Goal: Information Seeking & Learning: Compare options

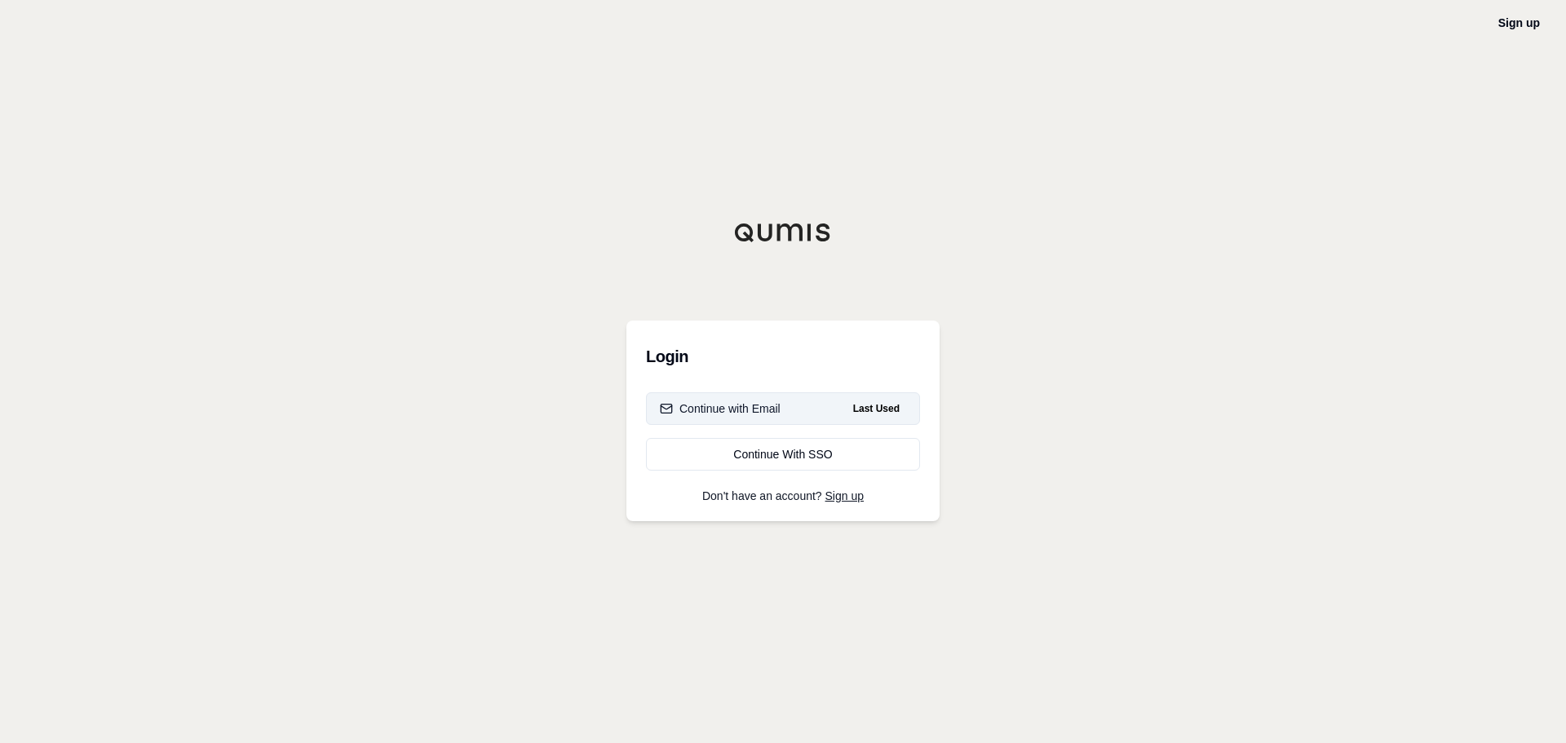
click at [724, 413] on div "Continue with Email" at bounding box center [720, 408] width 121 height 16
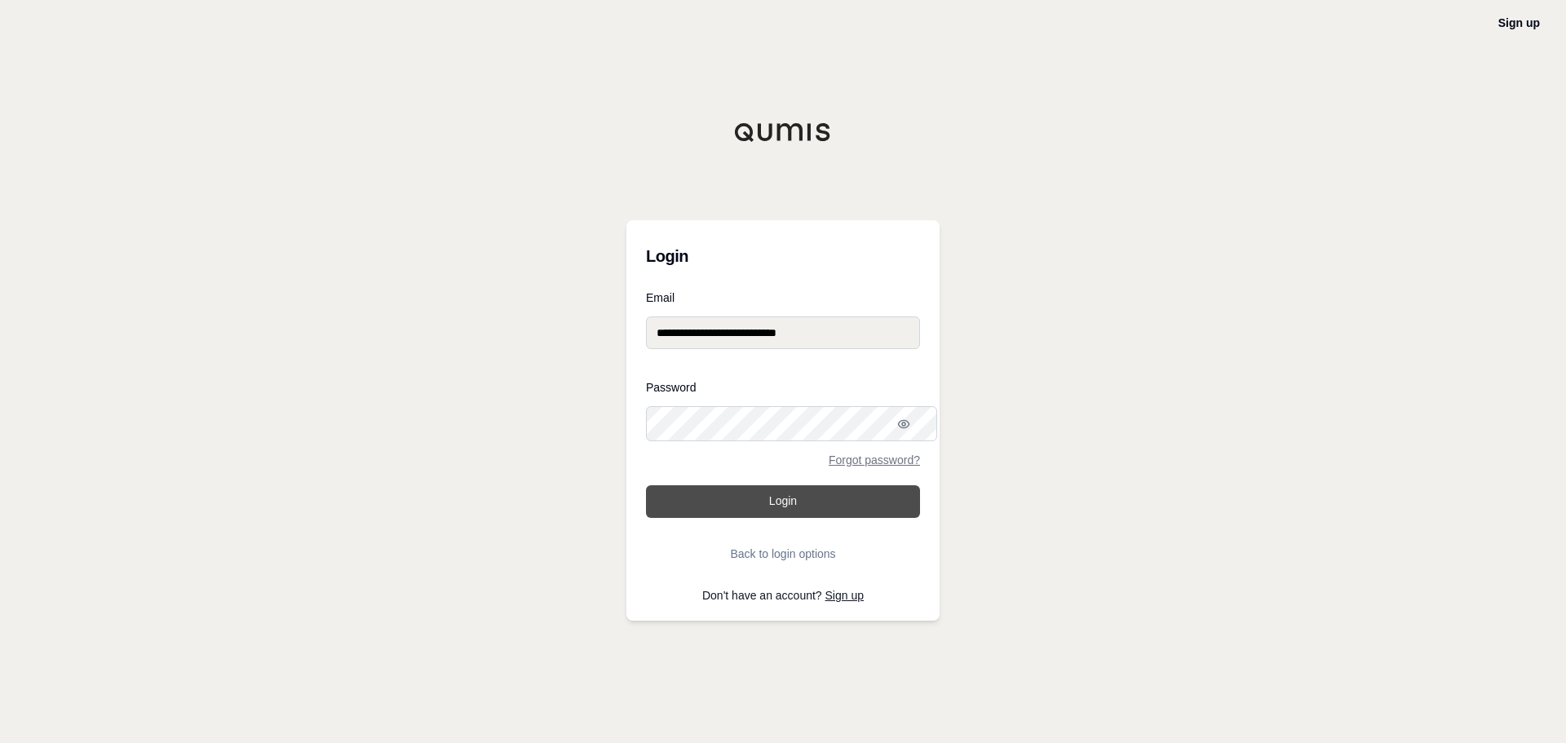
click at [733, 505] on button "Login" at bounding box center [783, 501] width 274 height 33
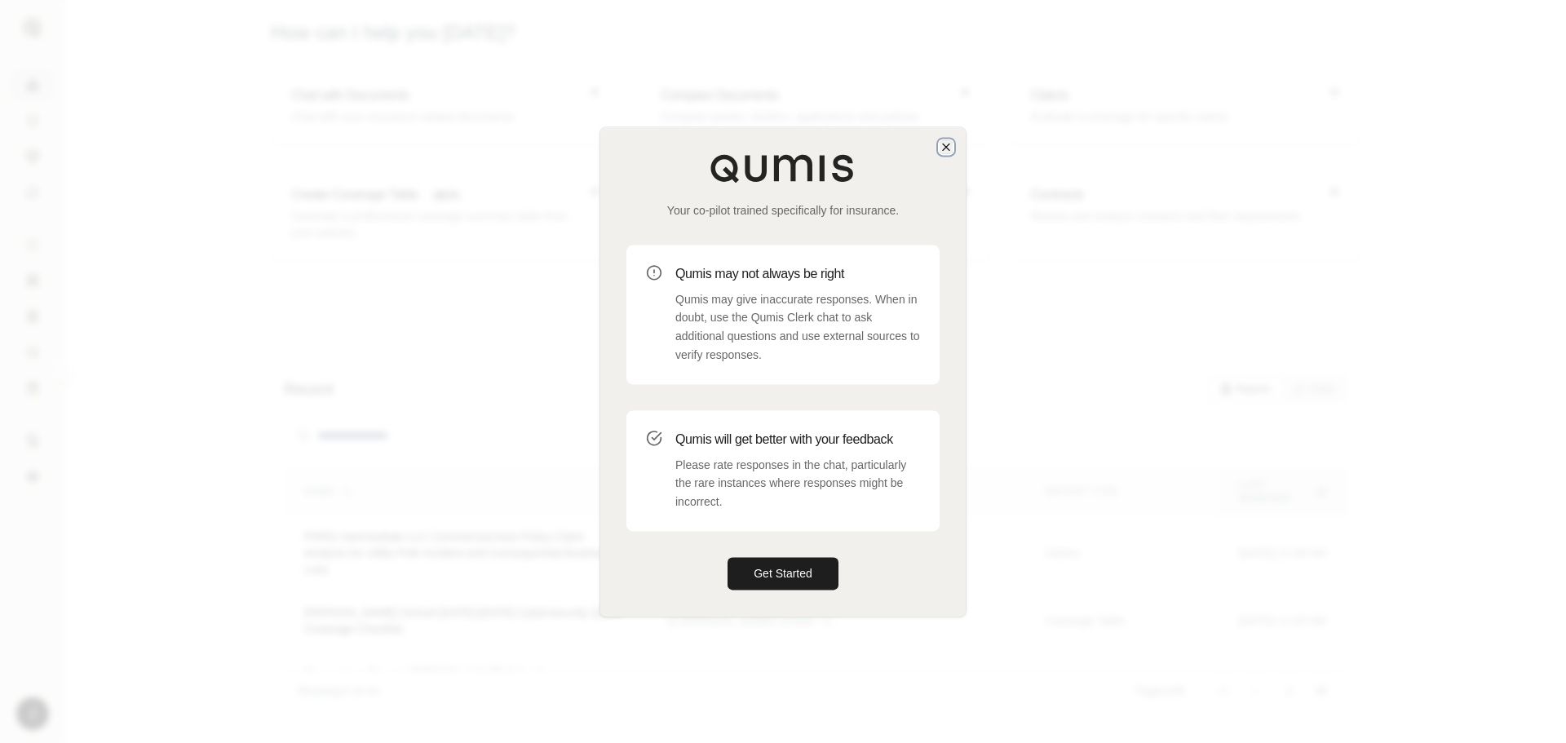
click at [949, 140] on icon "button" at bounding box center [945, 146] width 13 height 13
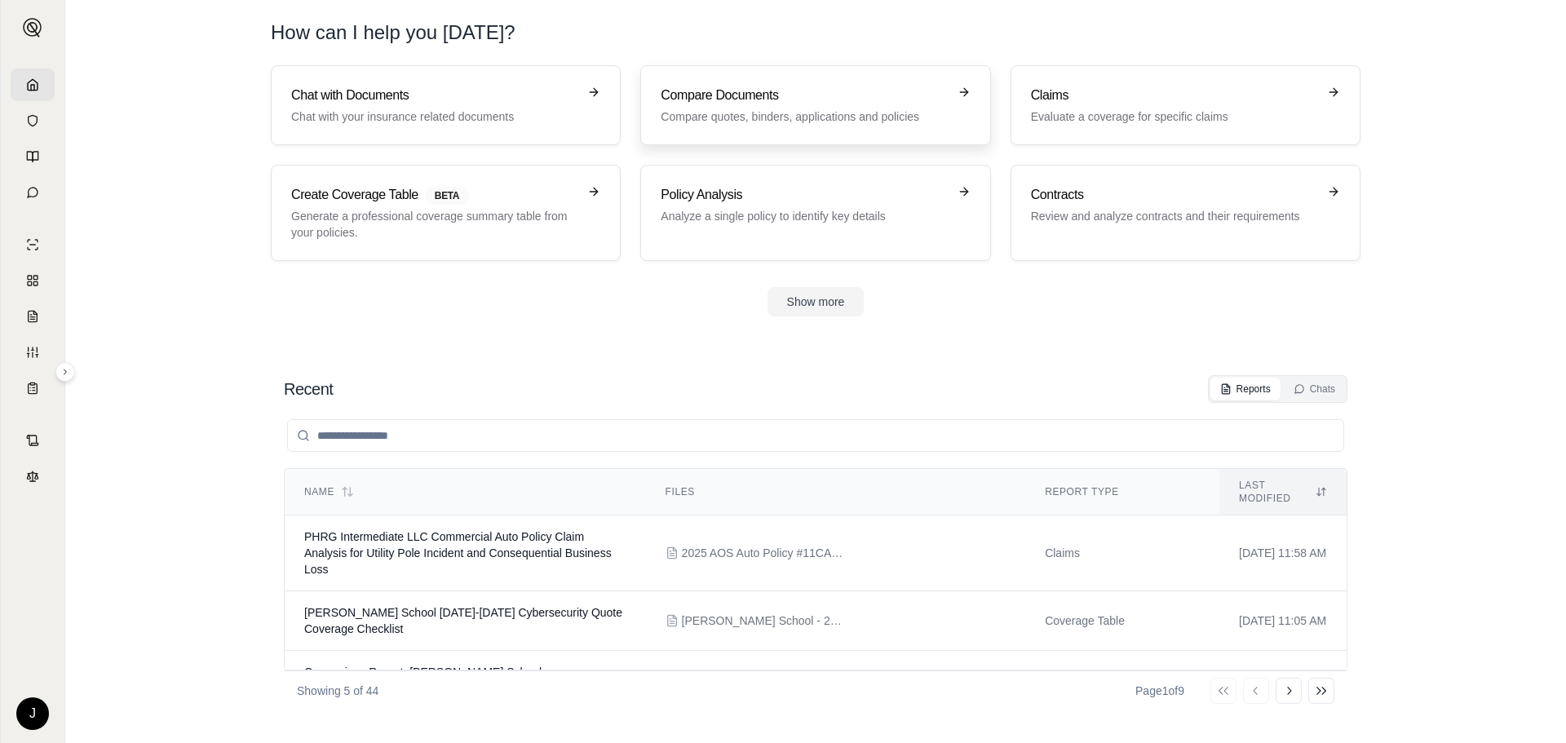
click at [763, 125] on p "Compare quotes, binders, applications and policies" at bounding box center [803, 116] width 286 height 16
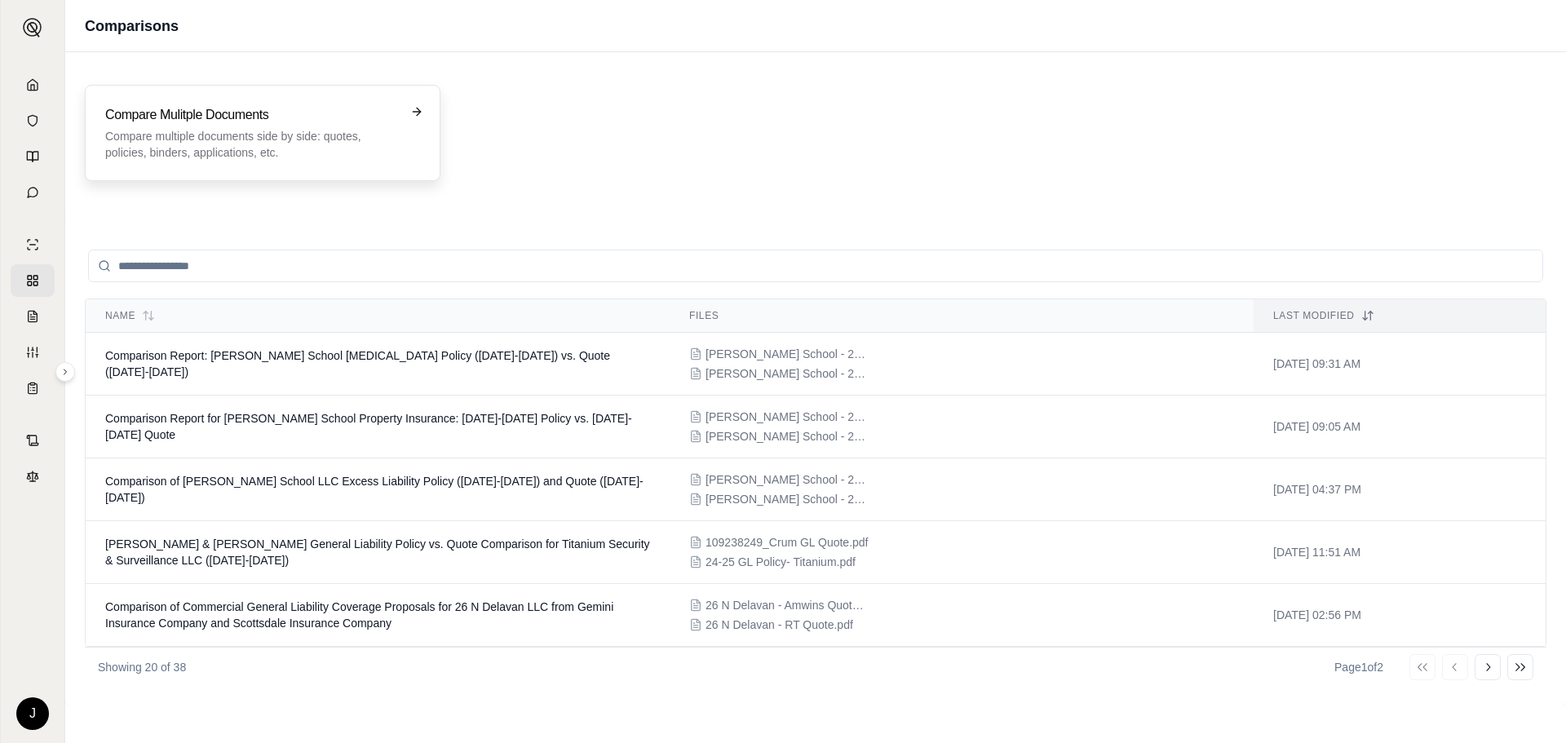
click at [233, 155] on p "Compare multiple documents side by side: quotes, policies, binders, application…" at bounding box center [251, 144] width 292 height 33
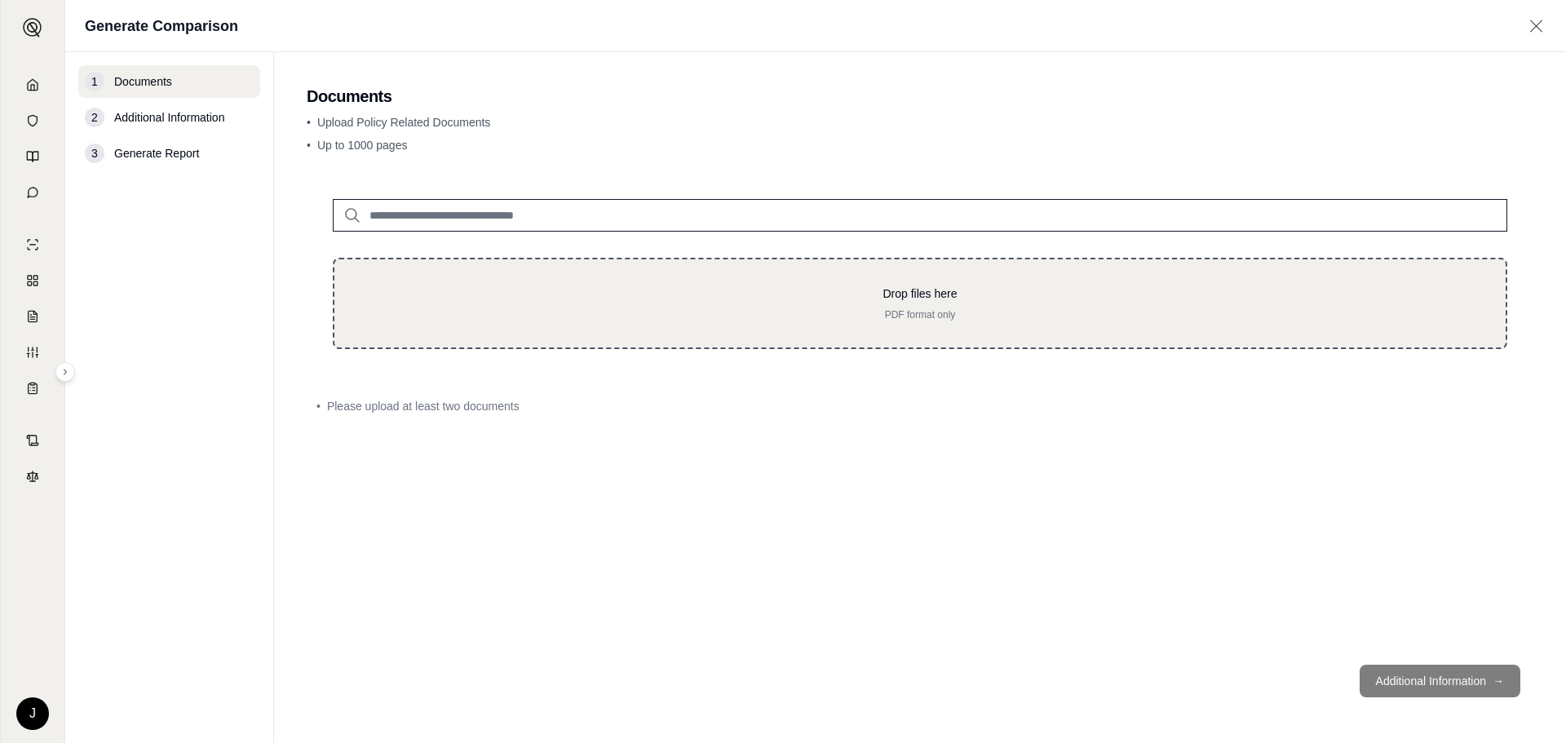
click at [886, 321] on p "PDF format only" at bounding box center [919, 314] width 1119 height 13
type input "**********"
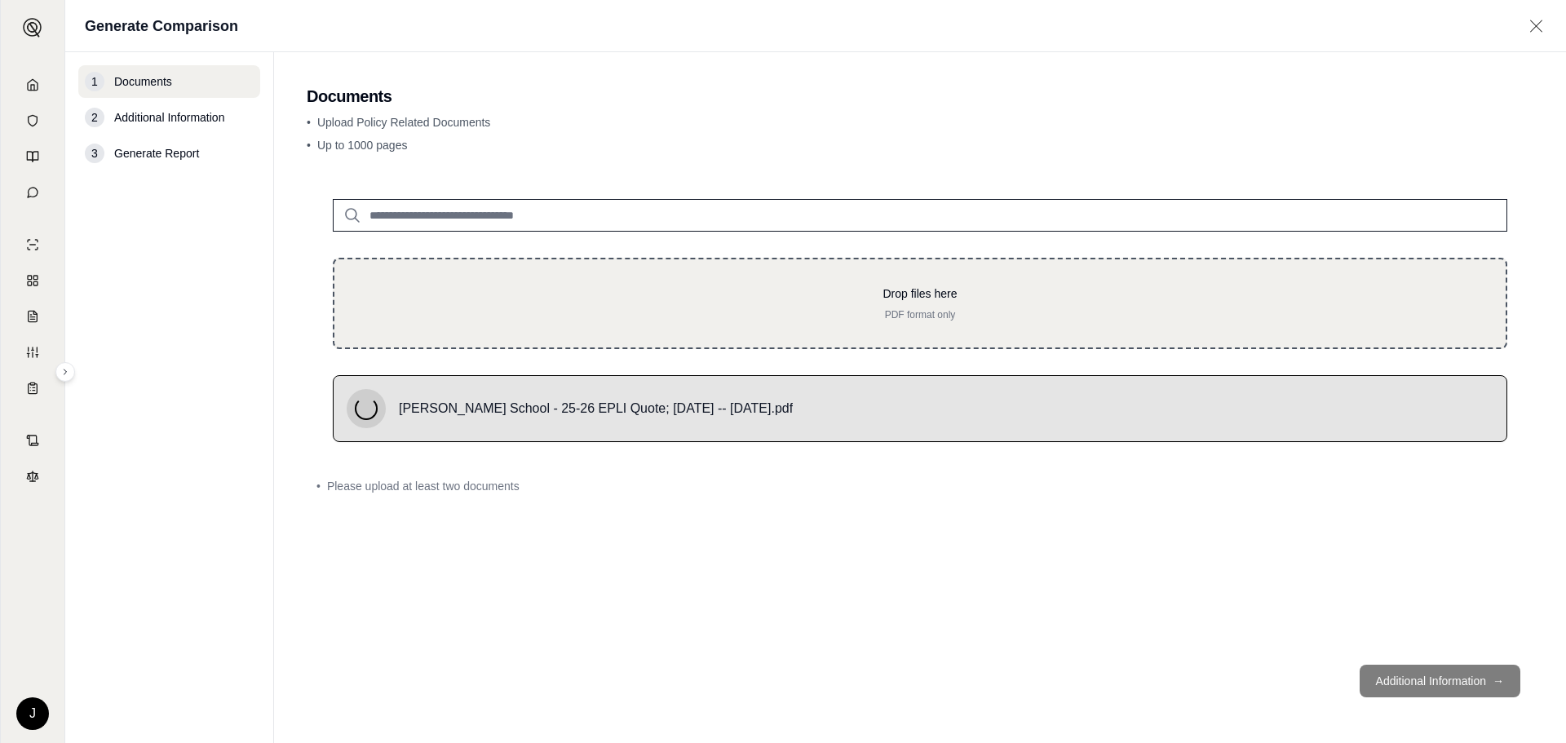
click at [814, 321] on p "PDF format only" at bounding box center [919, 314] width 1119 height 13
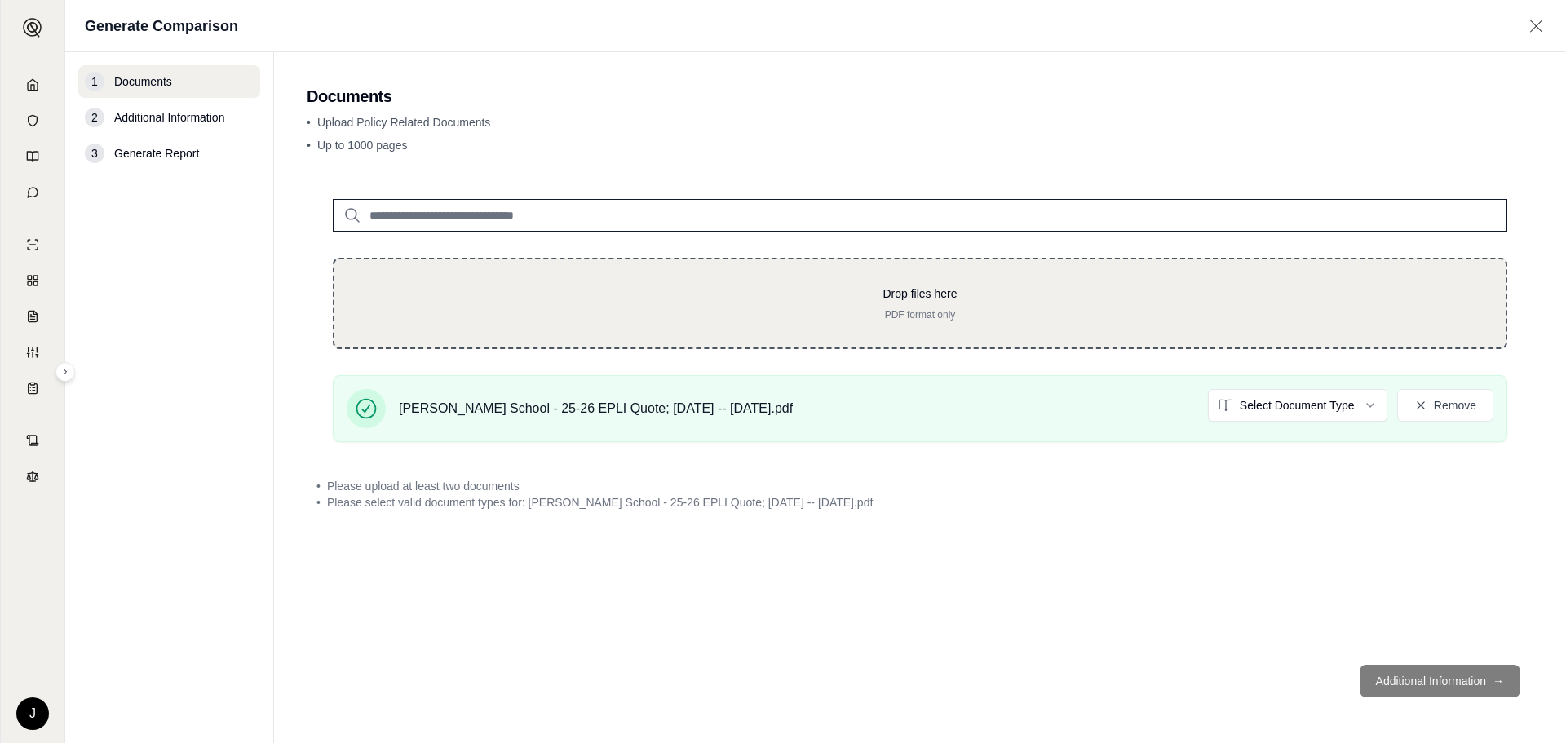
type input "**********"
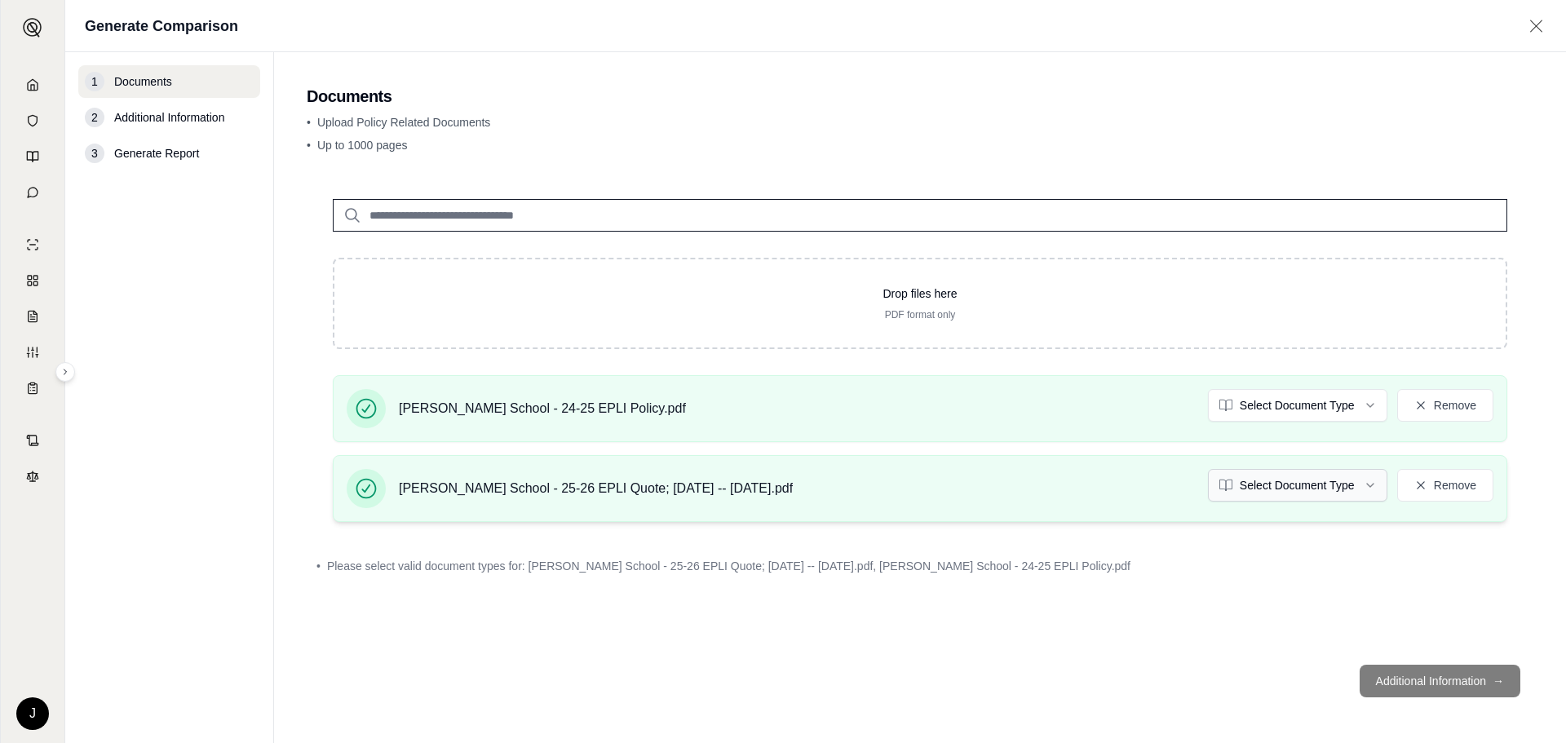
click at [1243, 515] on html "J Generate Comparison 1 Documents 2 Additional Information 3 Generate Report Do…" at bounding box center [783, 371] width 1566 height 743
click at [1325, 419] on html "J Generate Comparison 1 Documents 2 Additional Information 3 Generate Report Do…" at bounding box center [783, 371] width 1566 height 743
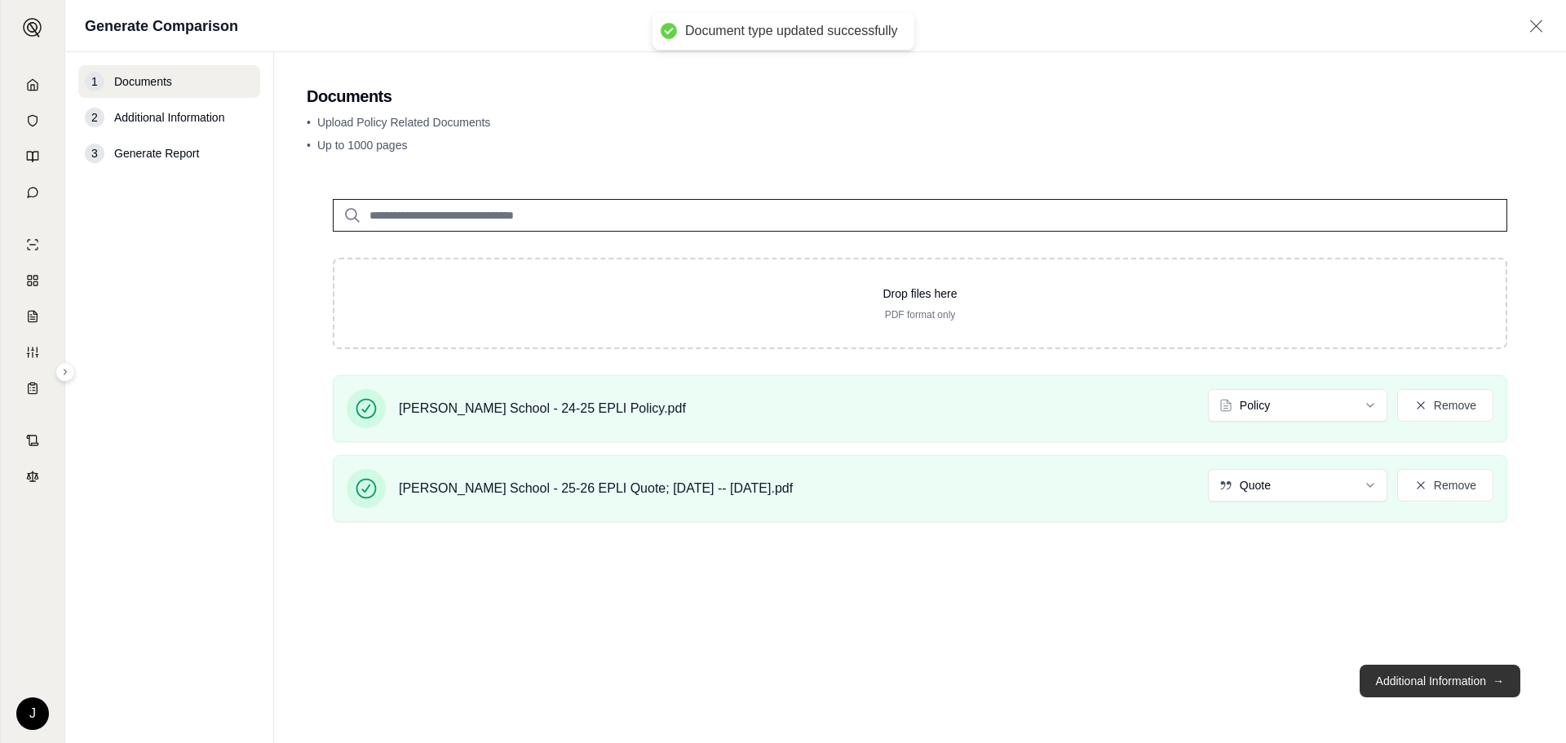
click at [1403, 687] on button "Additional Information →" at bounding box center [1439, 681] width 161 height 33
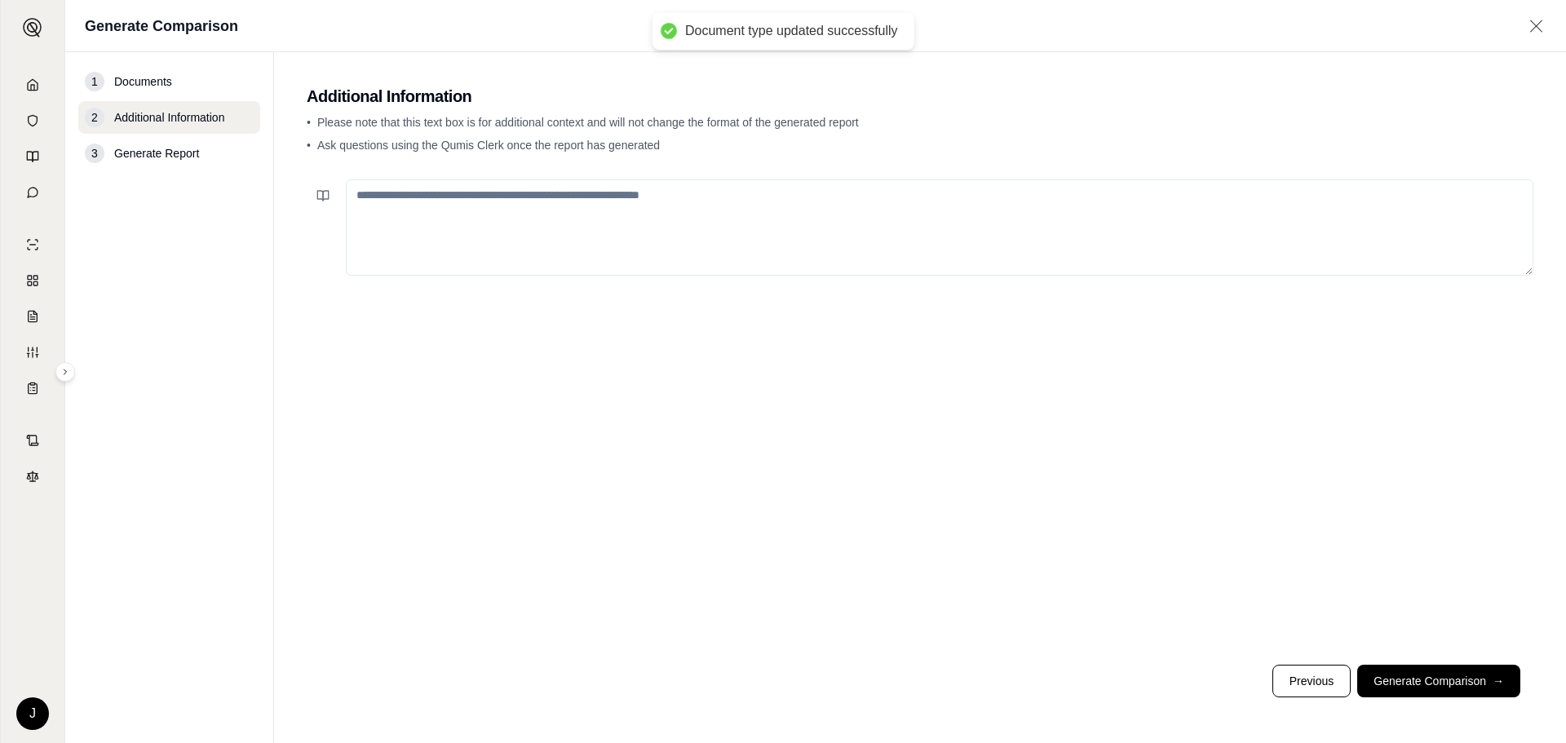
click at [541, 232] on textarea at bounding box center [939, 227] width 1187 height 96
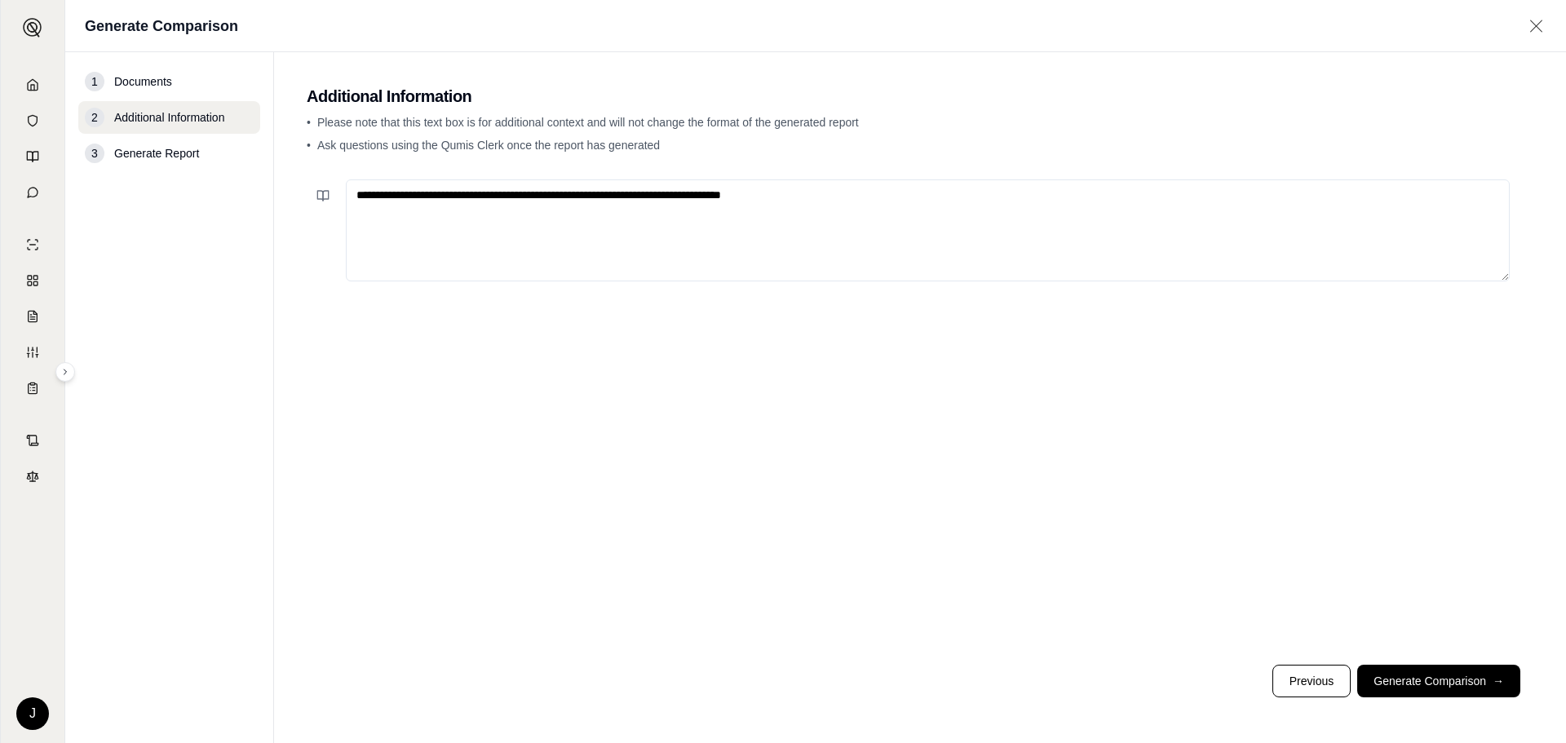
drag, startPoint x: 846, startPoint y: 207, endPoint x: 898, endPoint y: 216, distance: 53.0
click at [898, 216] on textarea "**********" at bounding box center [928, 230] width 1164 height 102
type textarea "**********"
click at [1446, 666] on button "Generate Comparison →" at bounding box center [1438, 681] width 163 height 33
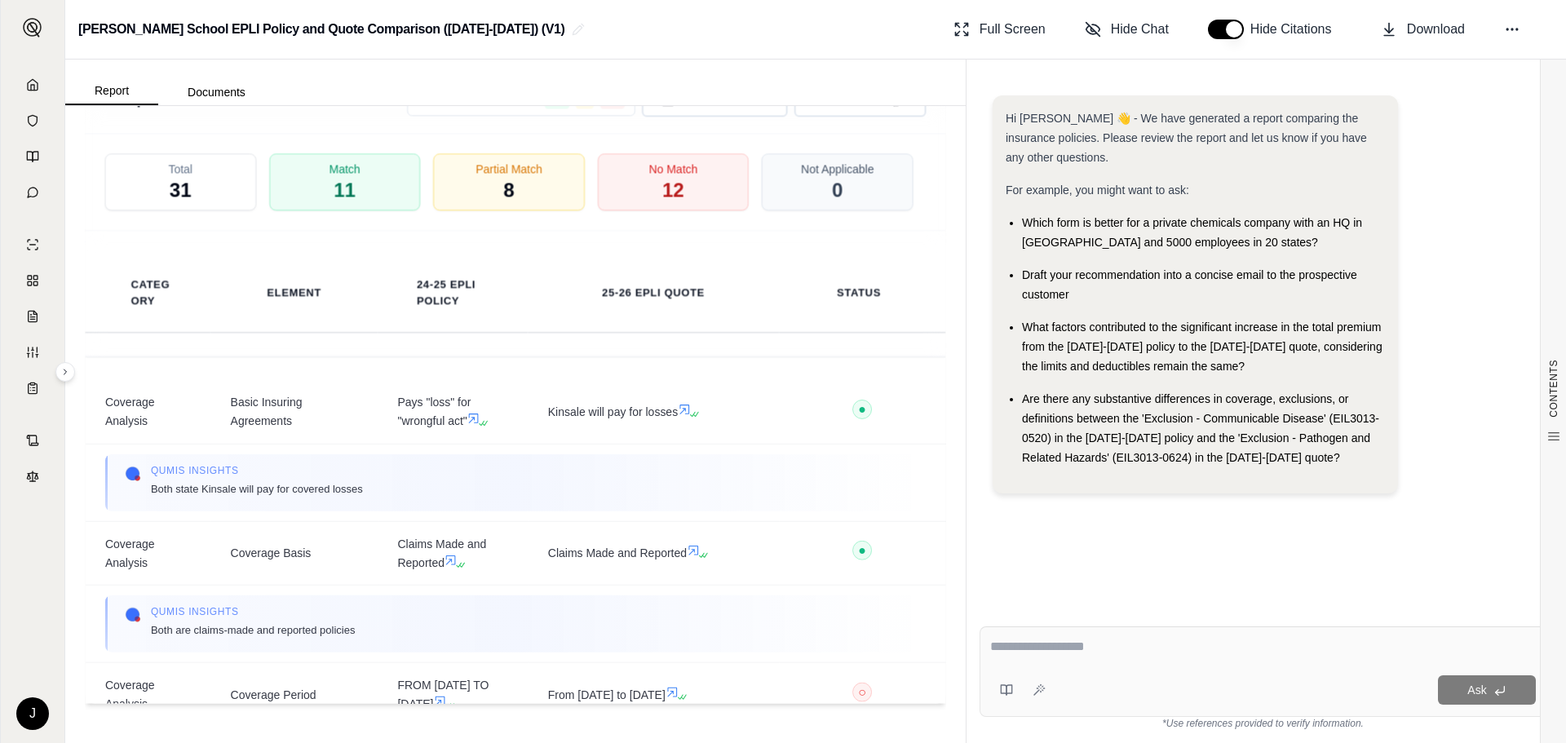
scroll to position [3029, 0]
click at [698, 108] on span "Download Excel" at bounding box center [727, 99] width 92 height 17
click at [1417, 37] on span "Download" at bounding box center [1436, 30] width 58 height 20
click at [722, 108] on span "Download Excel" at bounding box center [727, 99] width 92 height 17
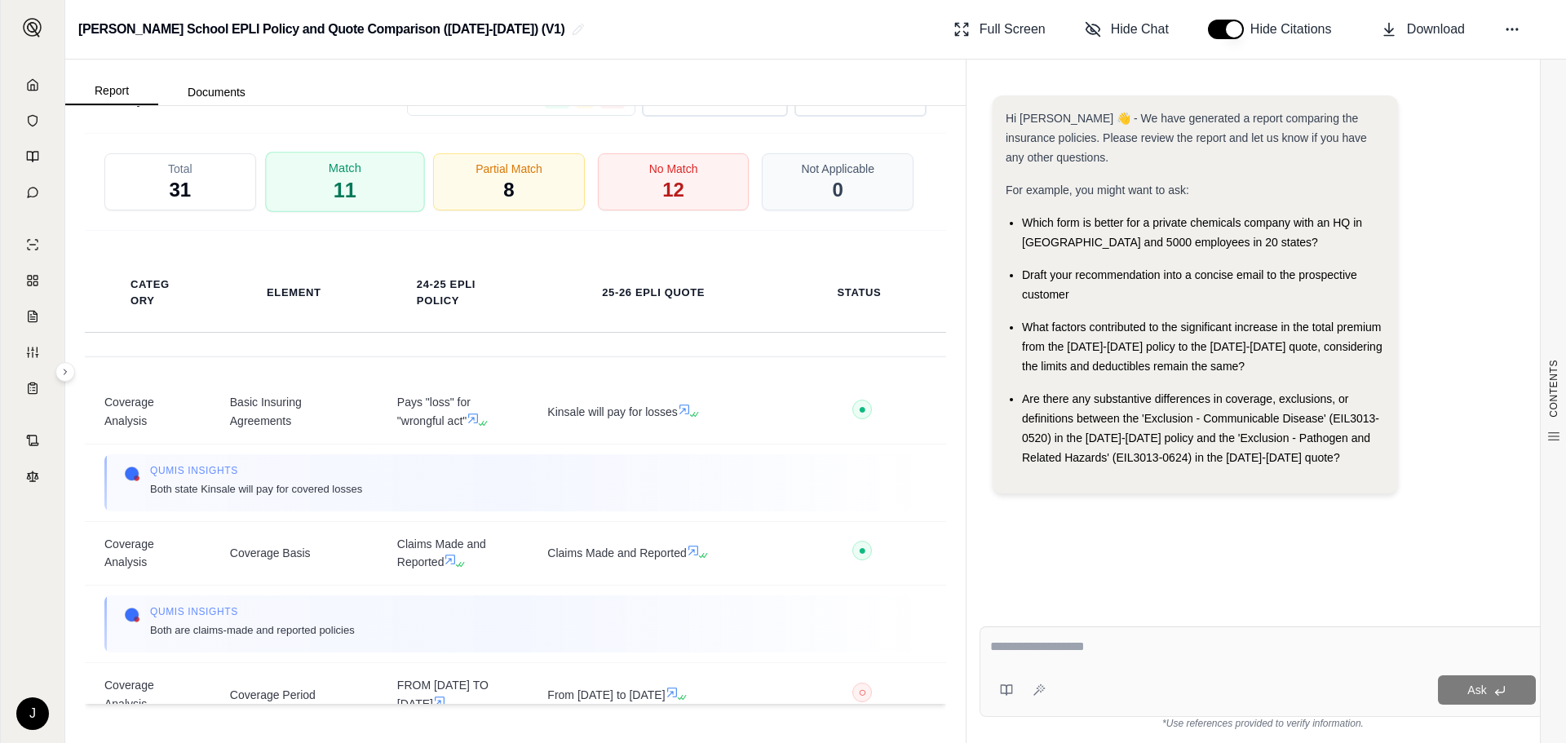
click at [338, 193] on span "11" at bounding box center [344, 191] width 23 height 28
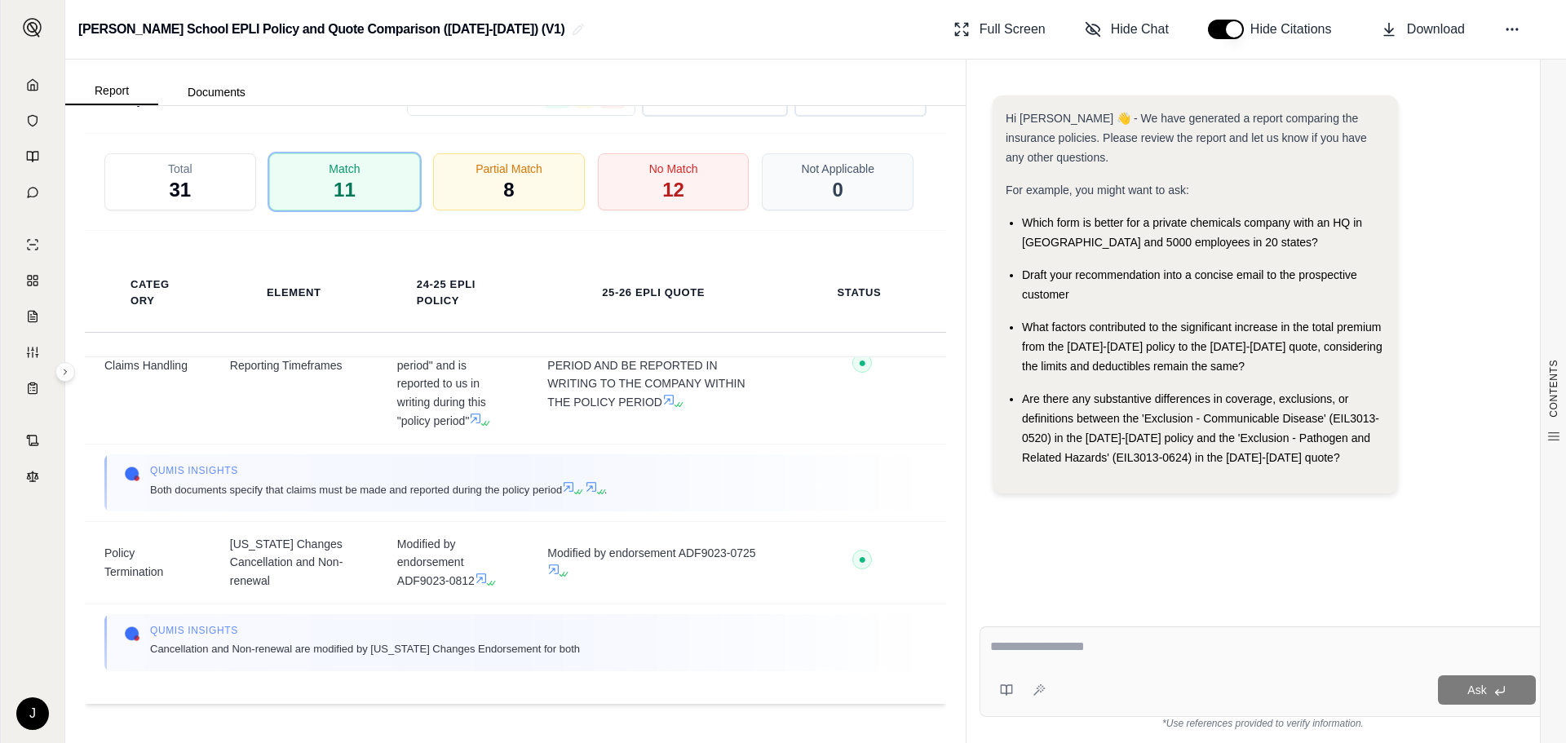
scroll to position [1834, 0]
click at [395, 166] on div "Match 11" at bounding box center [345, 181] width 152 height 57
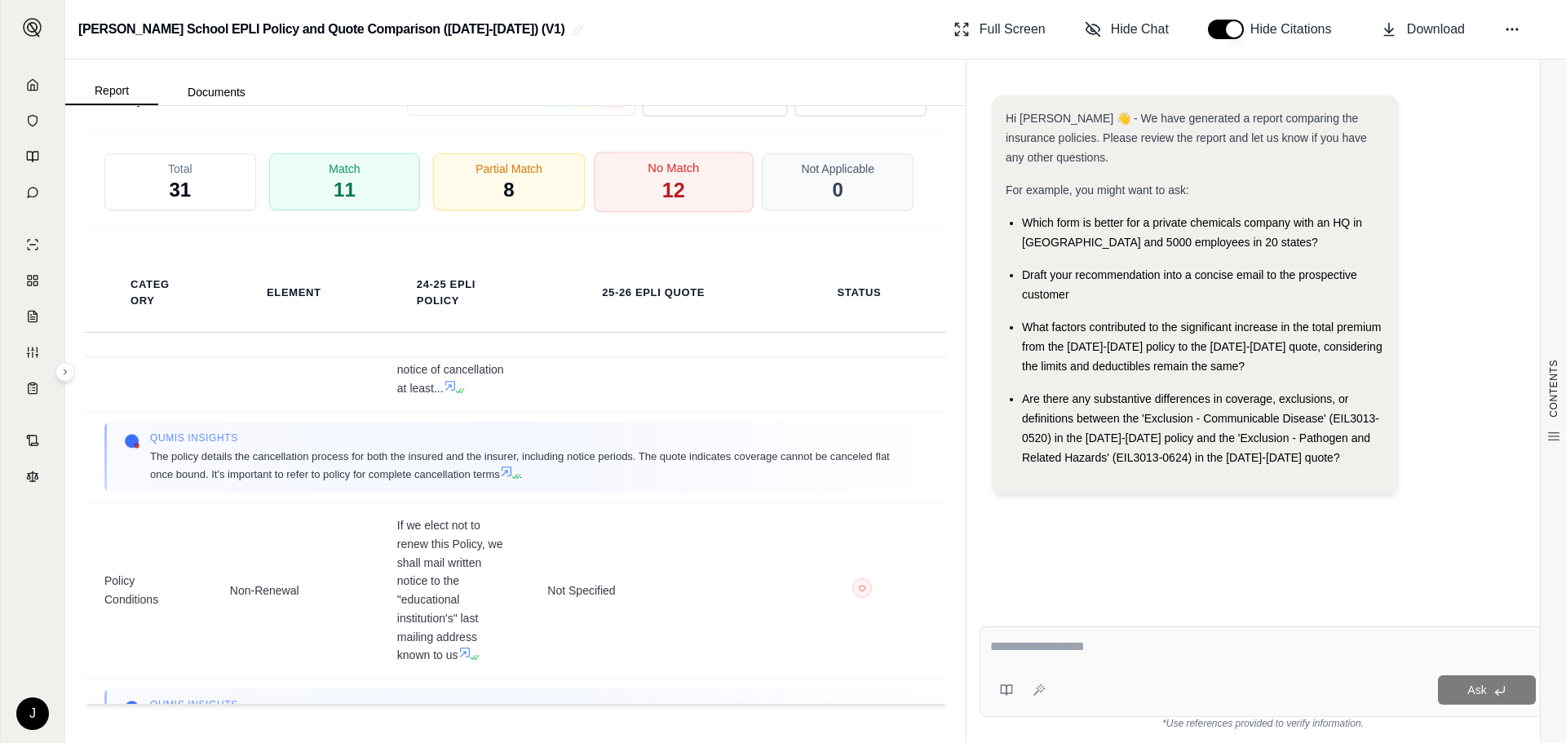
click at [676, 177] on span "No Match" at bounding box center [672, 168] width 51 height 17
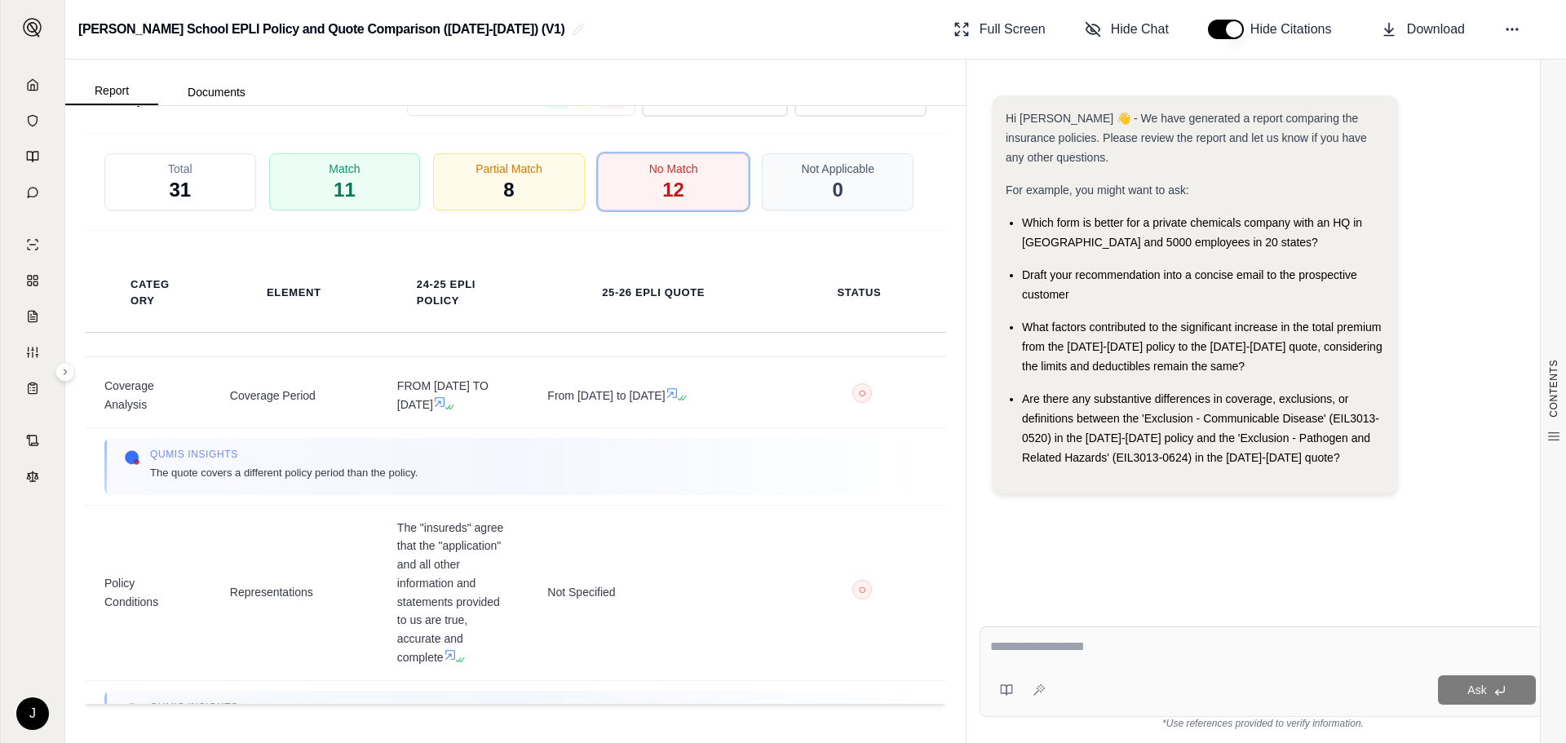
scroll to position [0, 0]
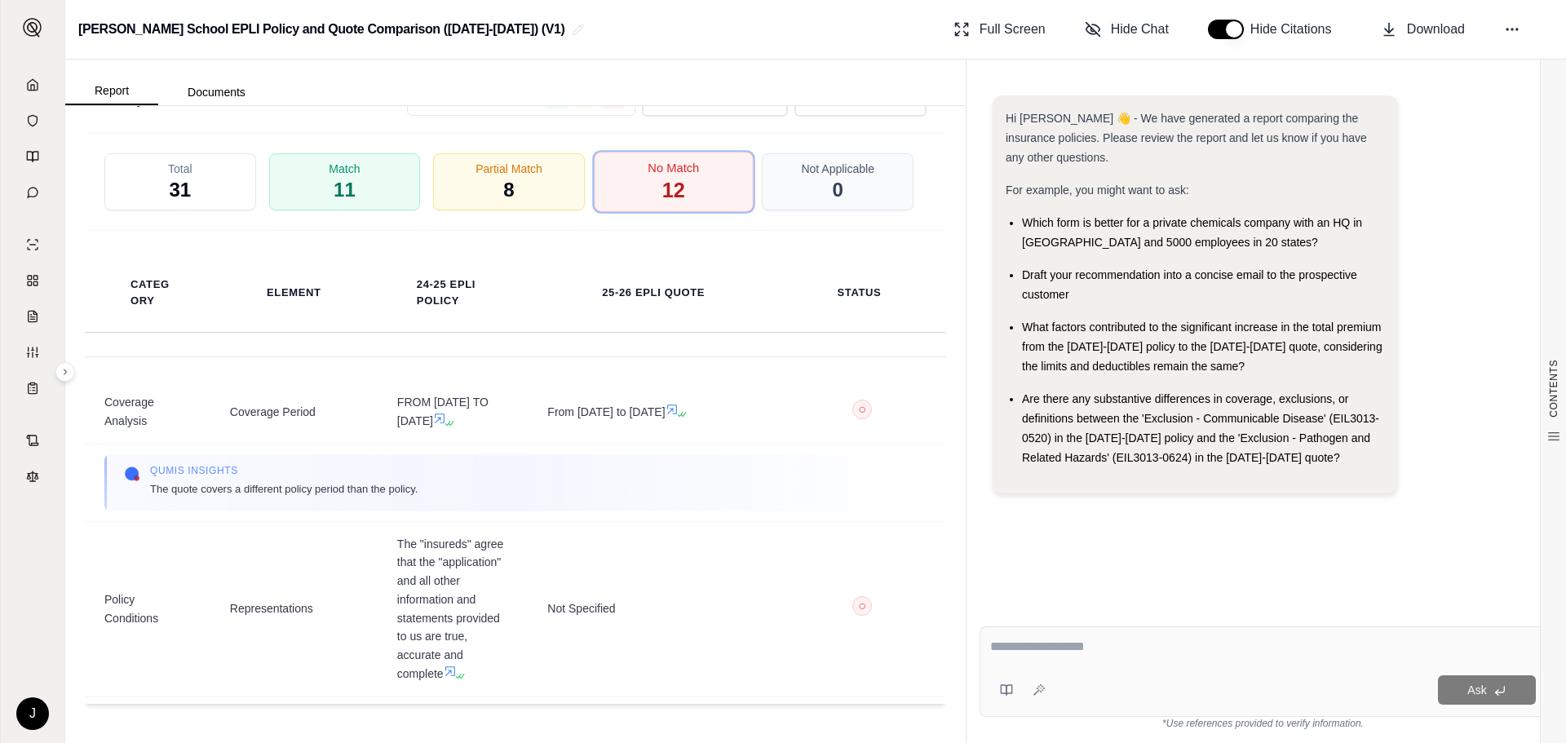
click at [659, 177] on span "No Match" at bounding box center [672, 168] width 51 height 17
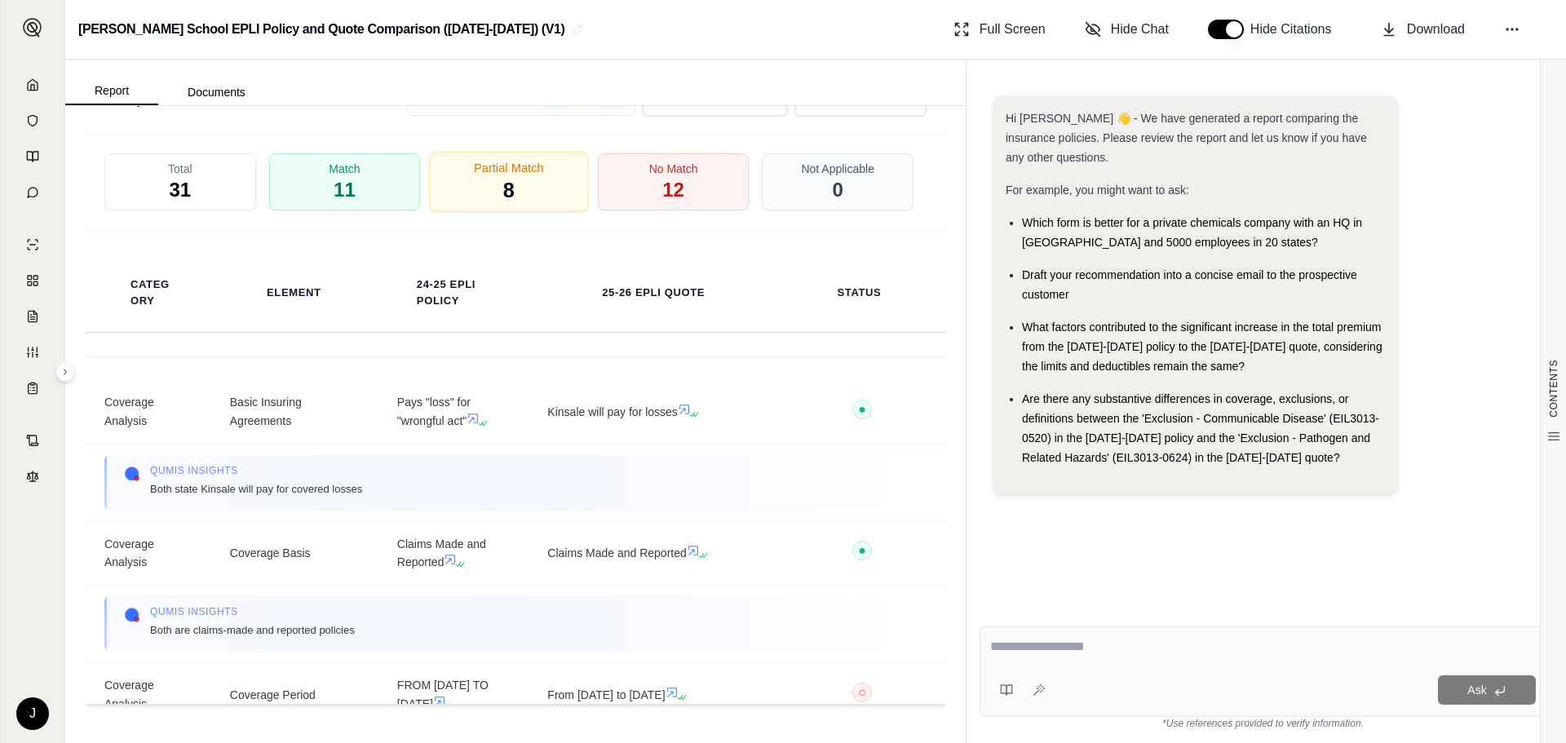
click at [496, 186] on div "Partial Match 8" at bounding box center [509, 182] width 159 height 60
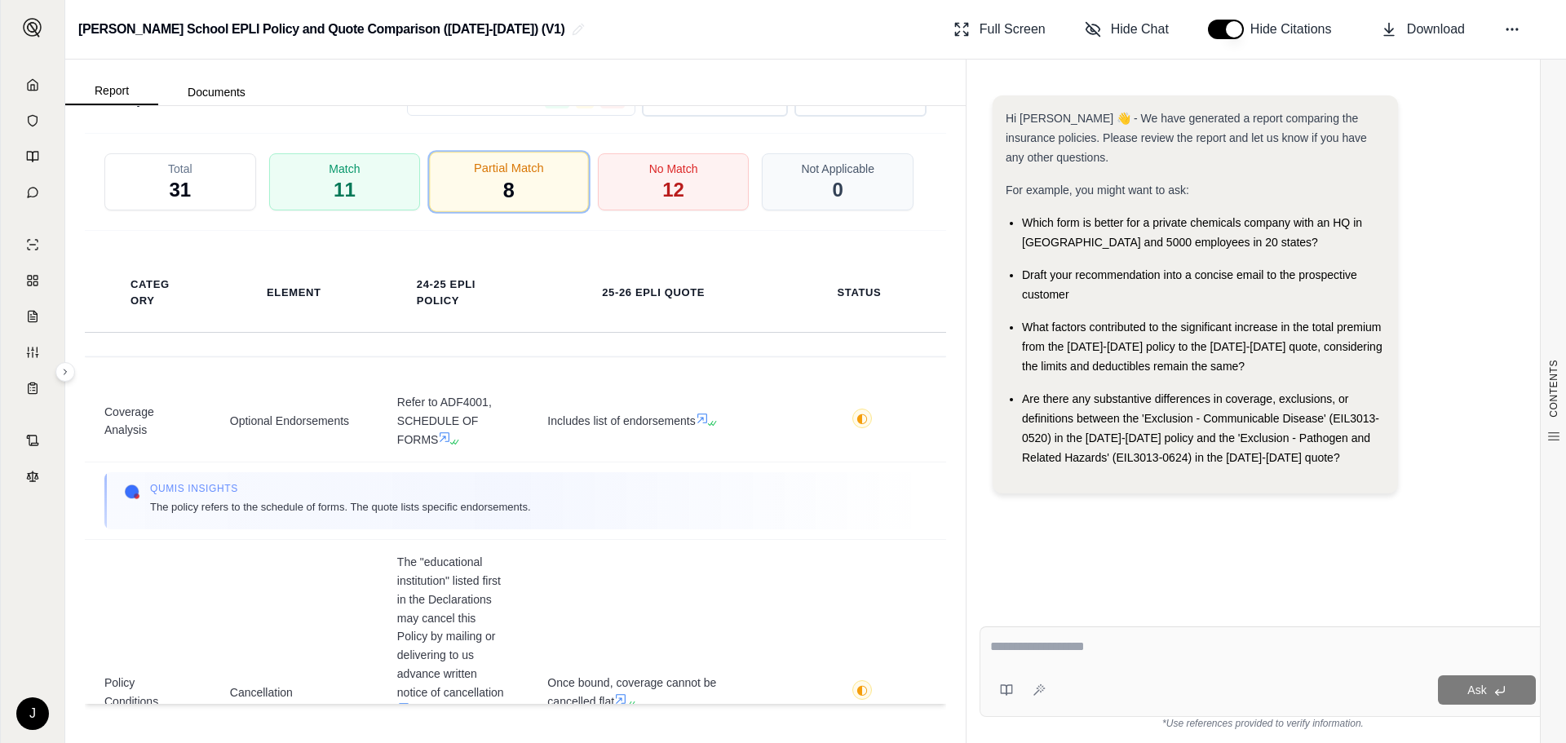
click at [525, 198] on div "Partial Match 8" at bounding box center [509, 182] width 159 height 60
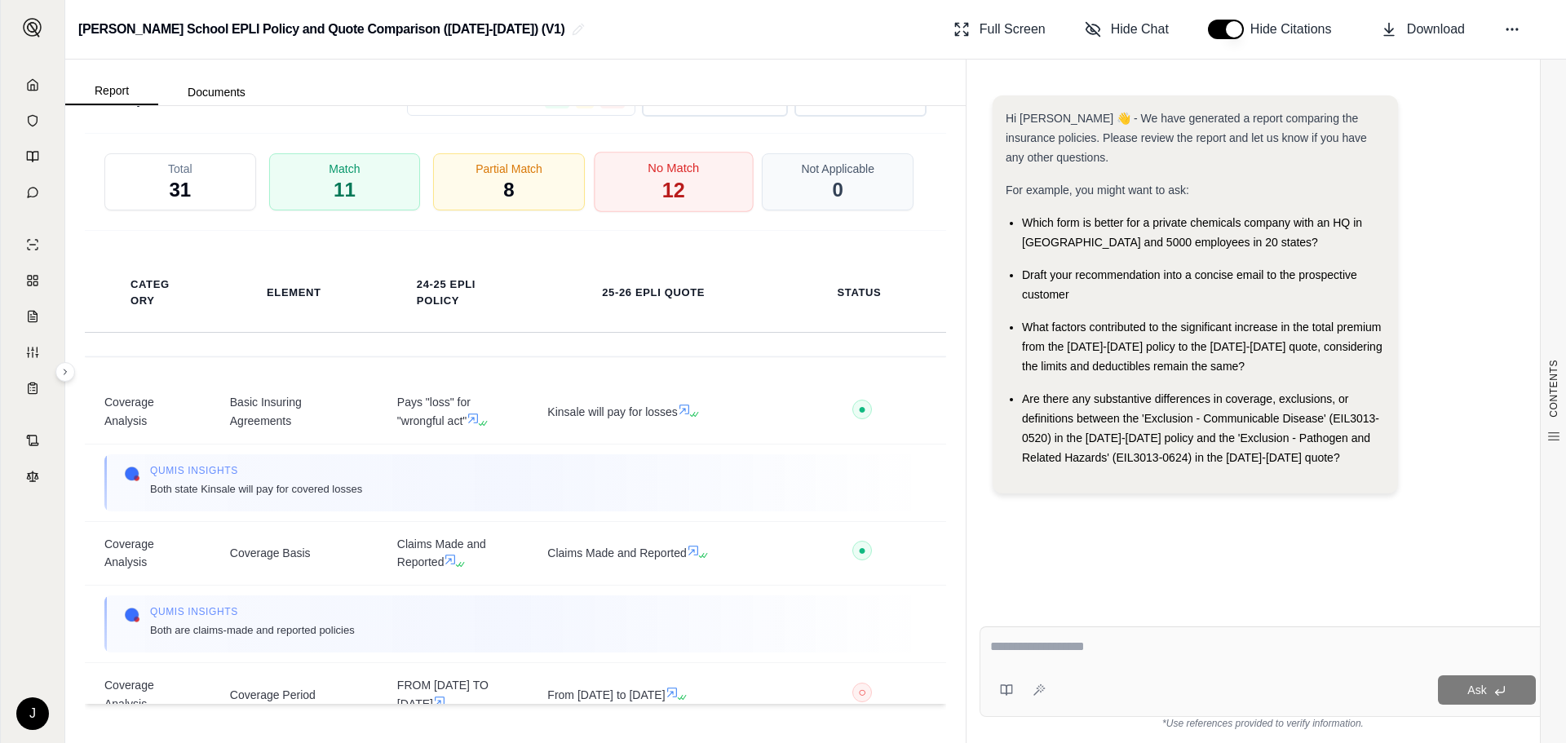
click at [665, 194] on span "12" at bounding box center [673, 191] width 23 height 28
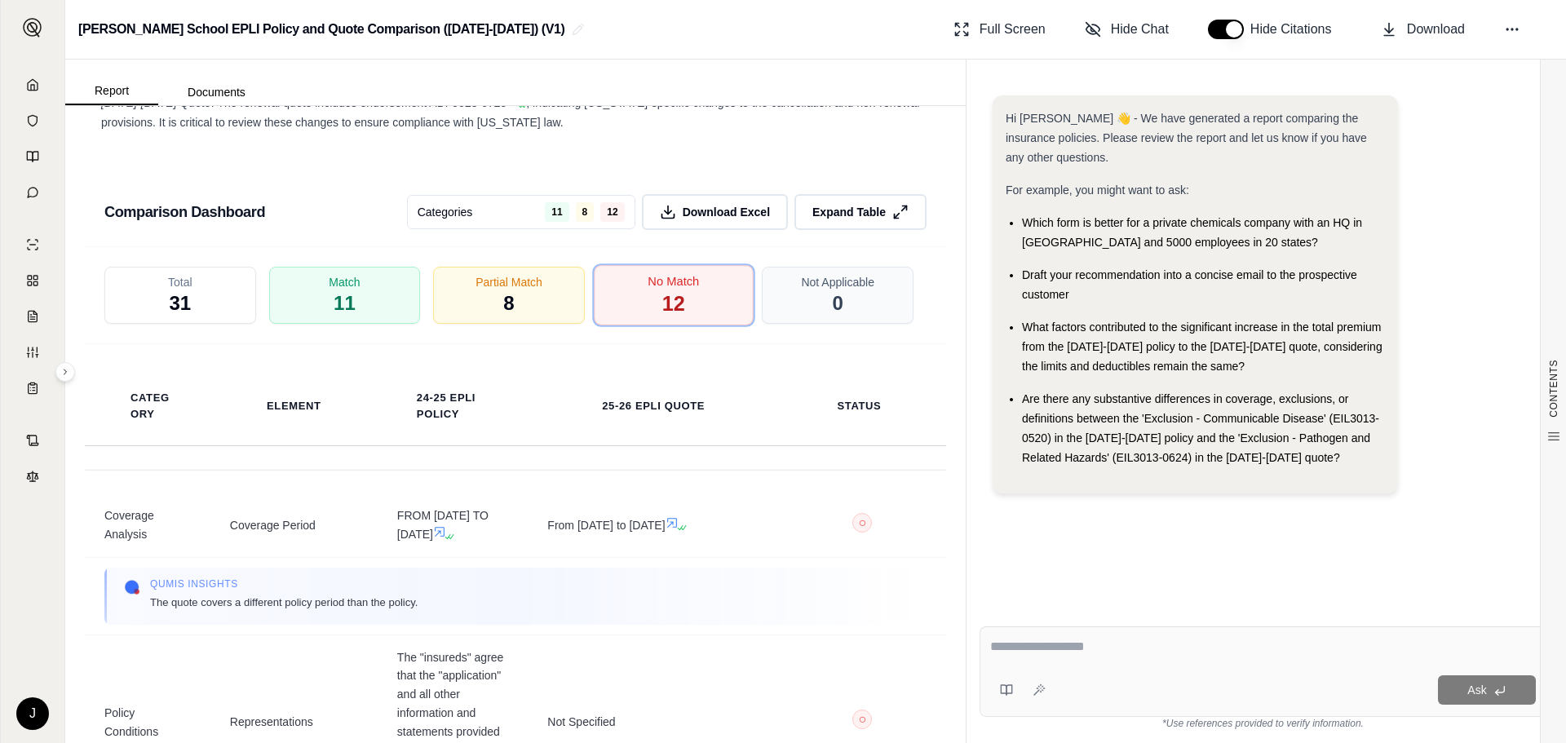
click at [626, 325] on div "No Match 12" at bounding box center [673, 295] width 159 height 60
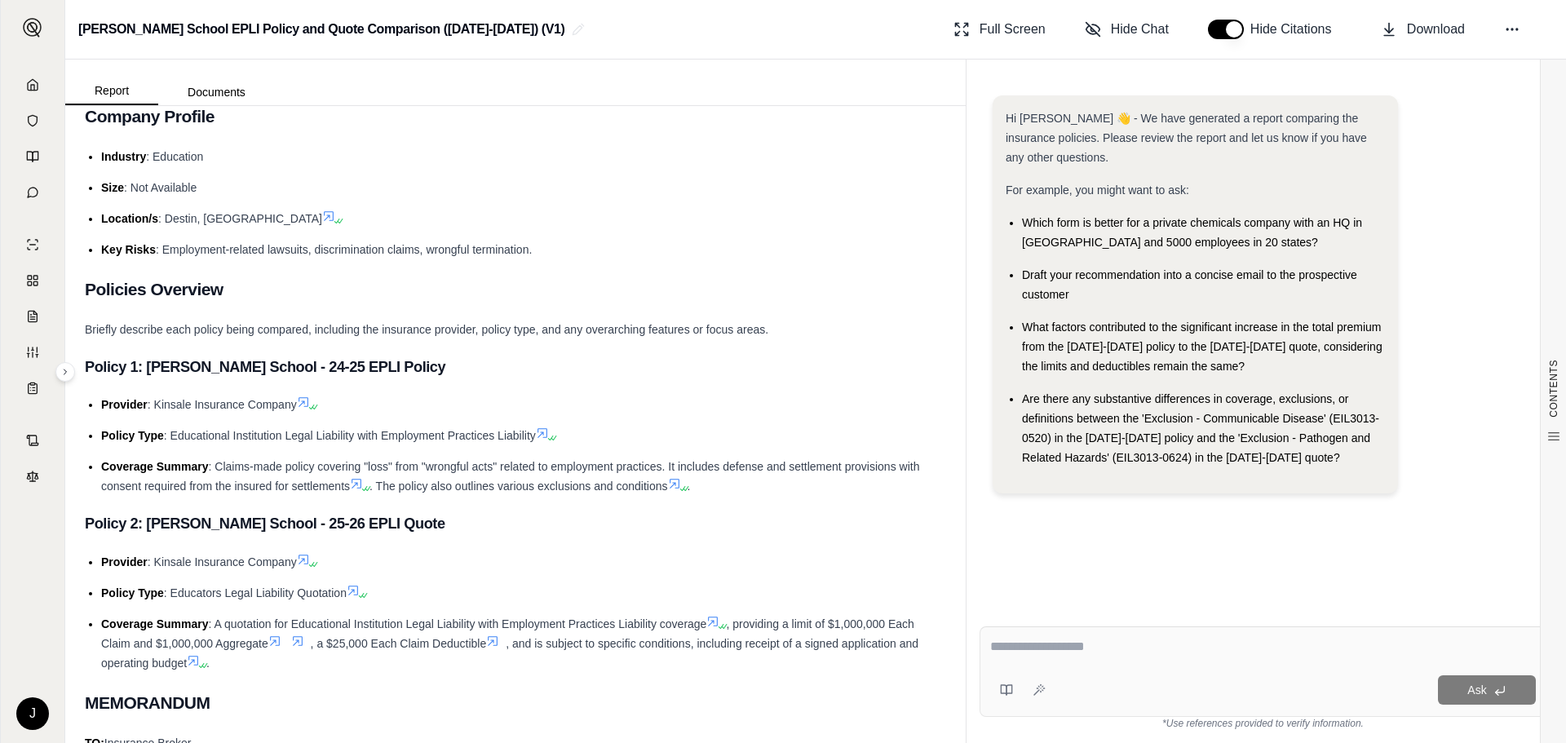
scroll to position [257, 0]
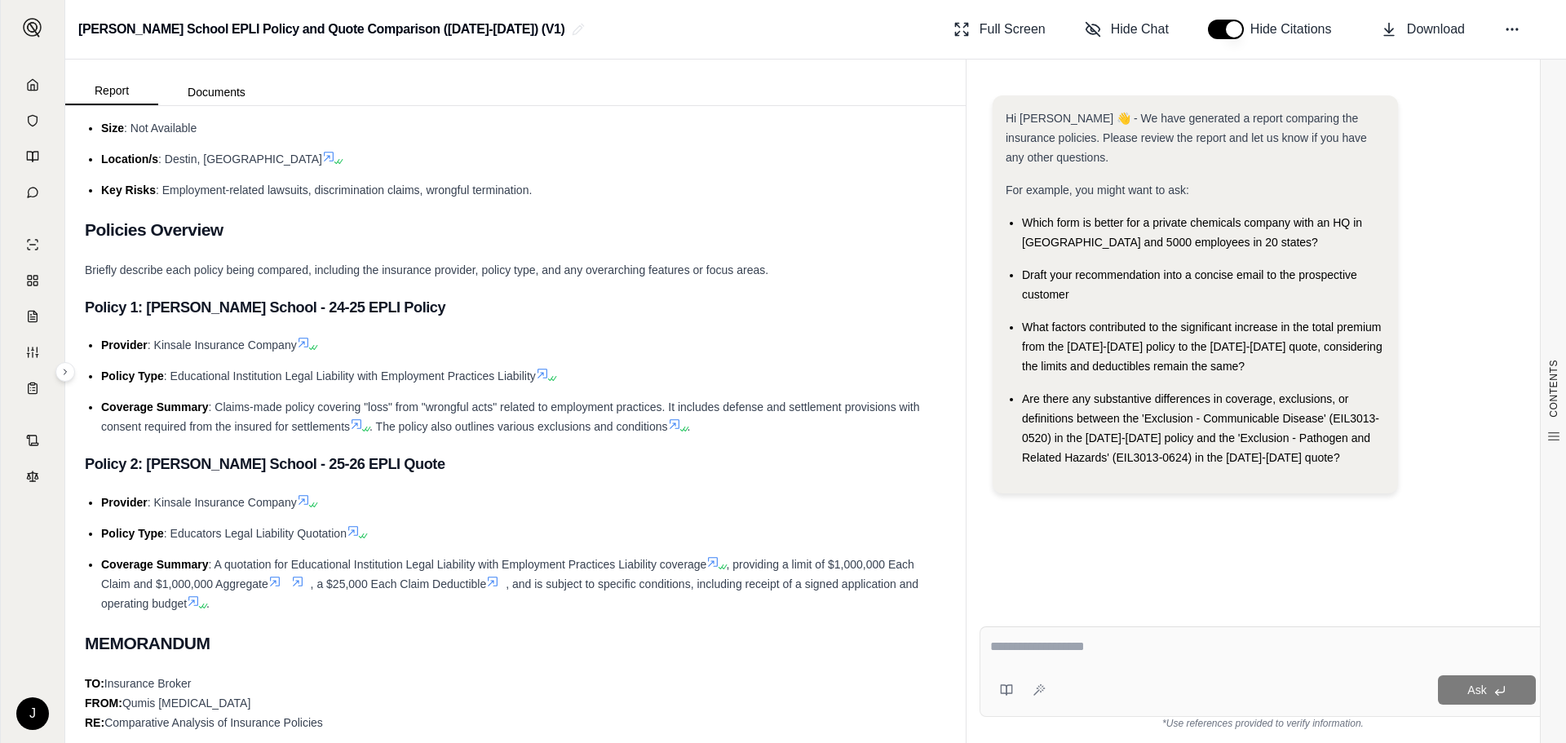
click at [156, 276] on span "Briefly describe each policy being compared, including the insurance provider, …" at bounding box center [426, 269] width 683 height 13
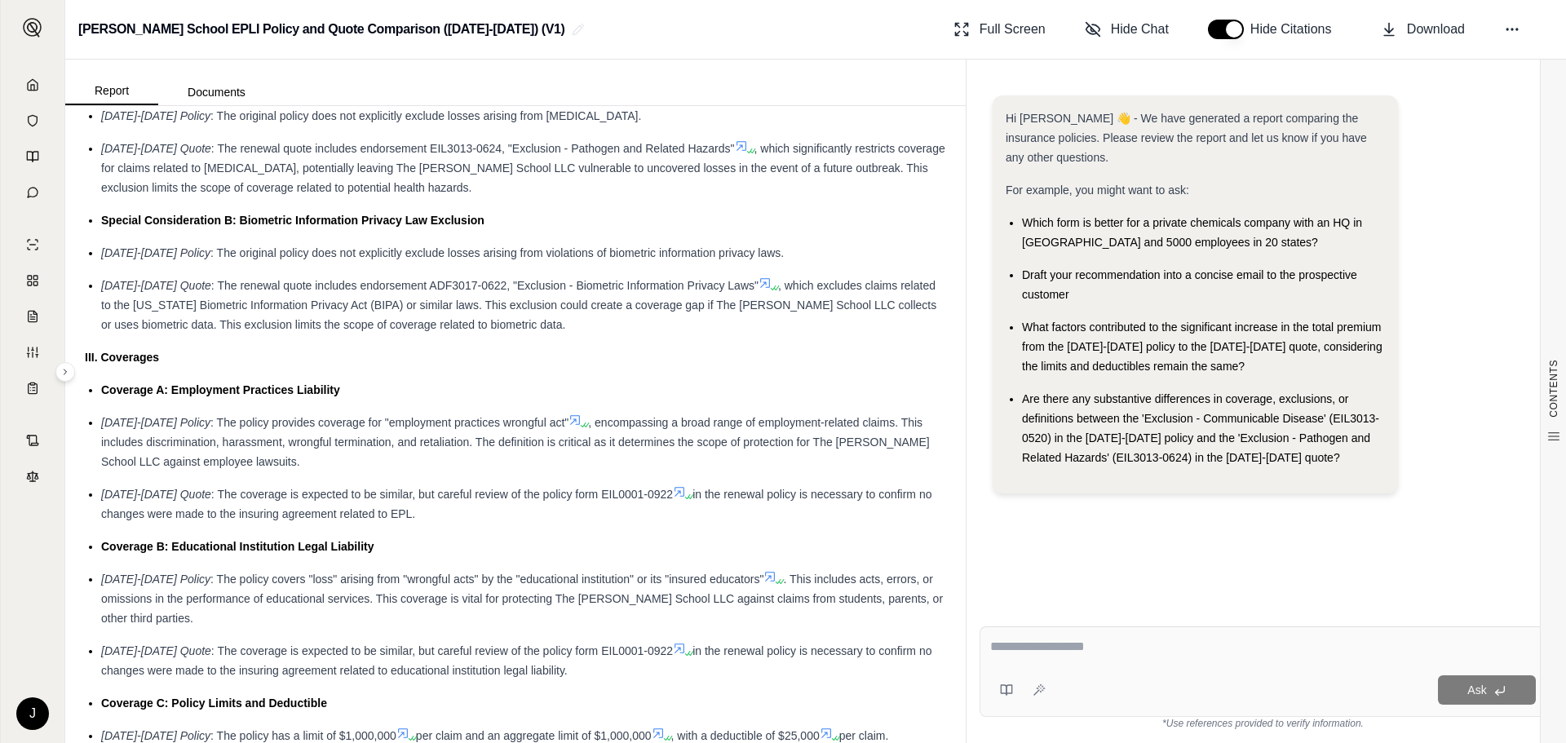
scroll to position [1398, 0]
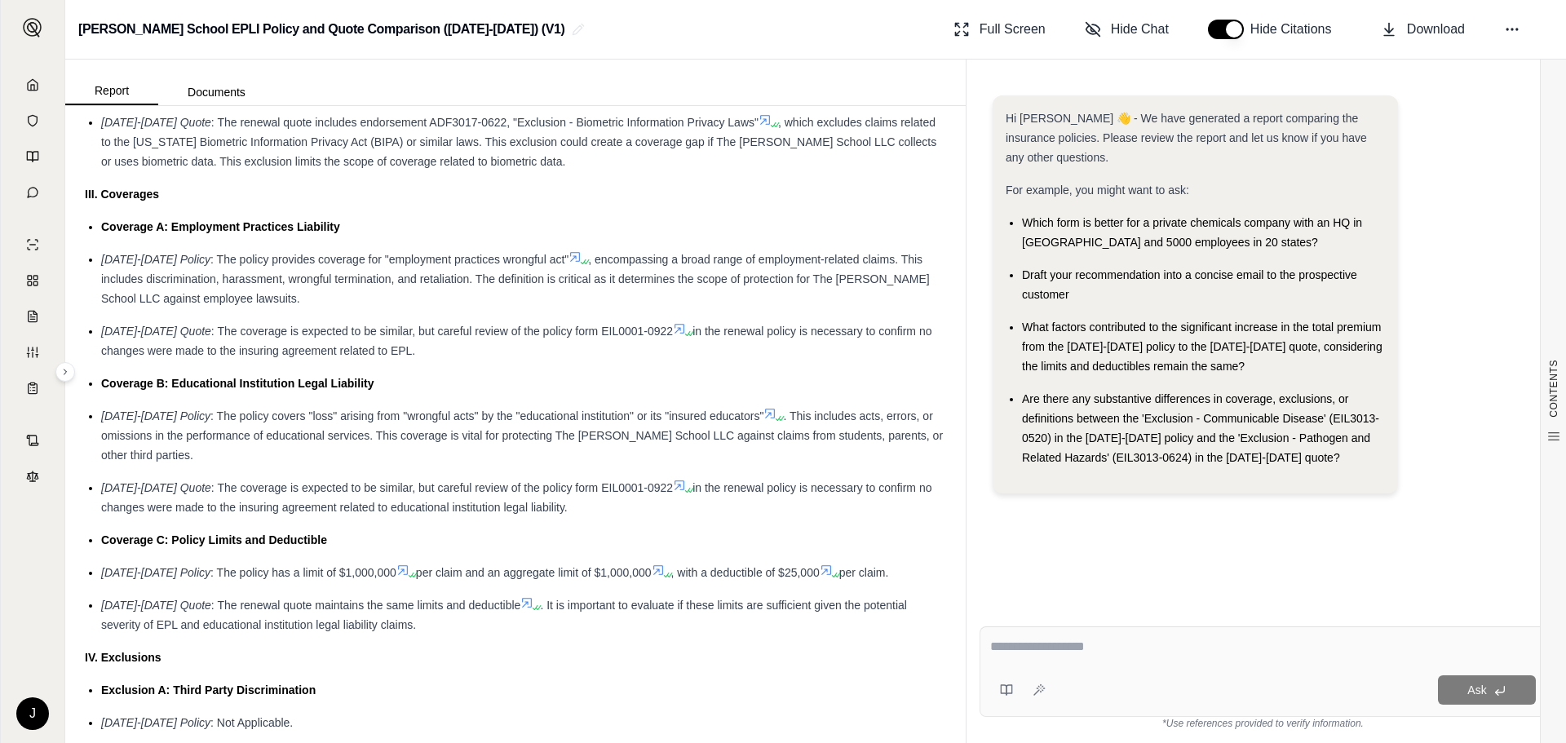
click at [1092, 640] on textarea at bounding box center [1262, 647] width 545 height 21
type textarea "**********"
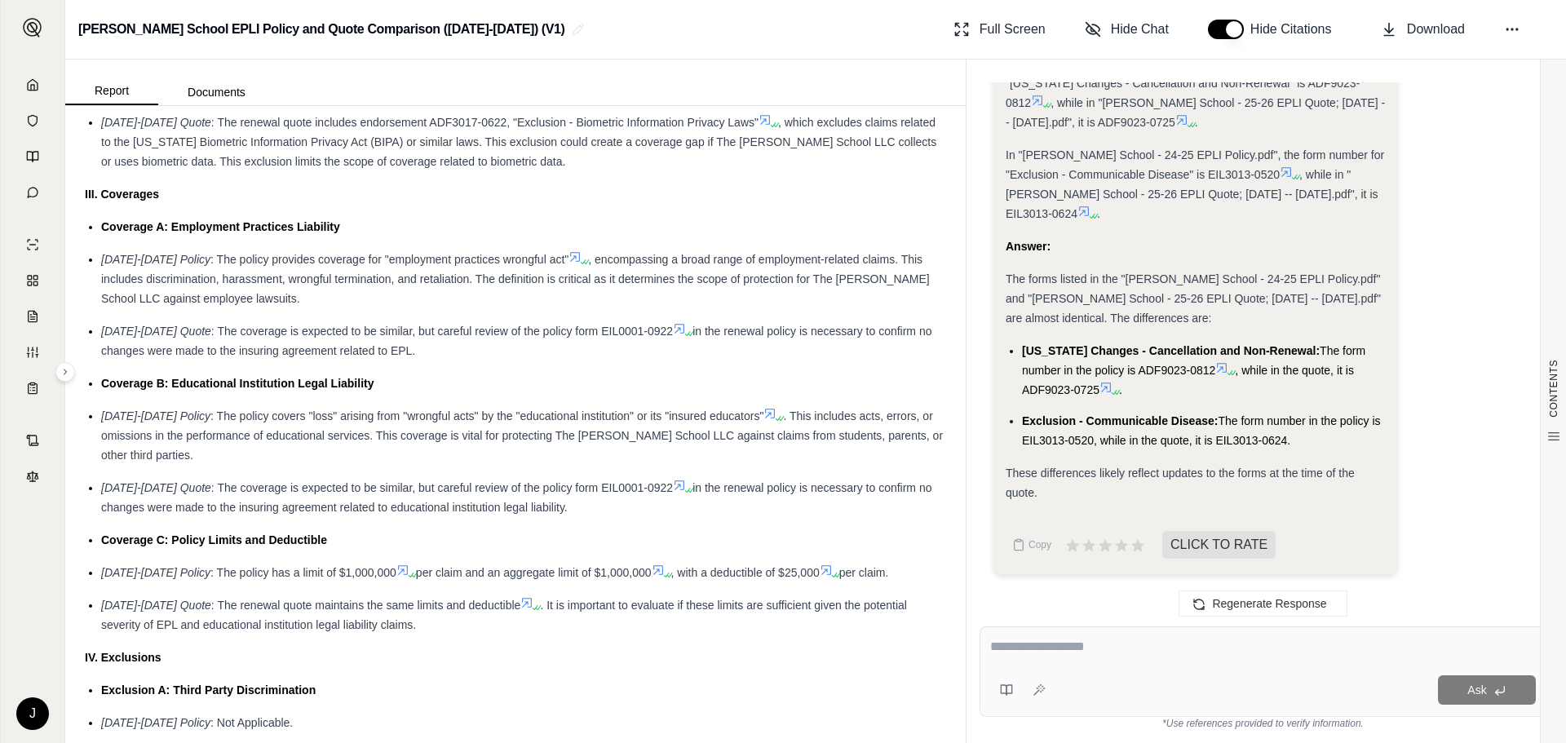
scroll to position [3046, 0]
click at [1038, 662] on div "Ask" at bounding box center [1262, 671] width 567 height 91
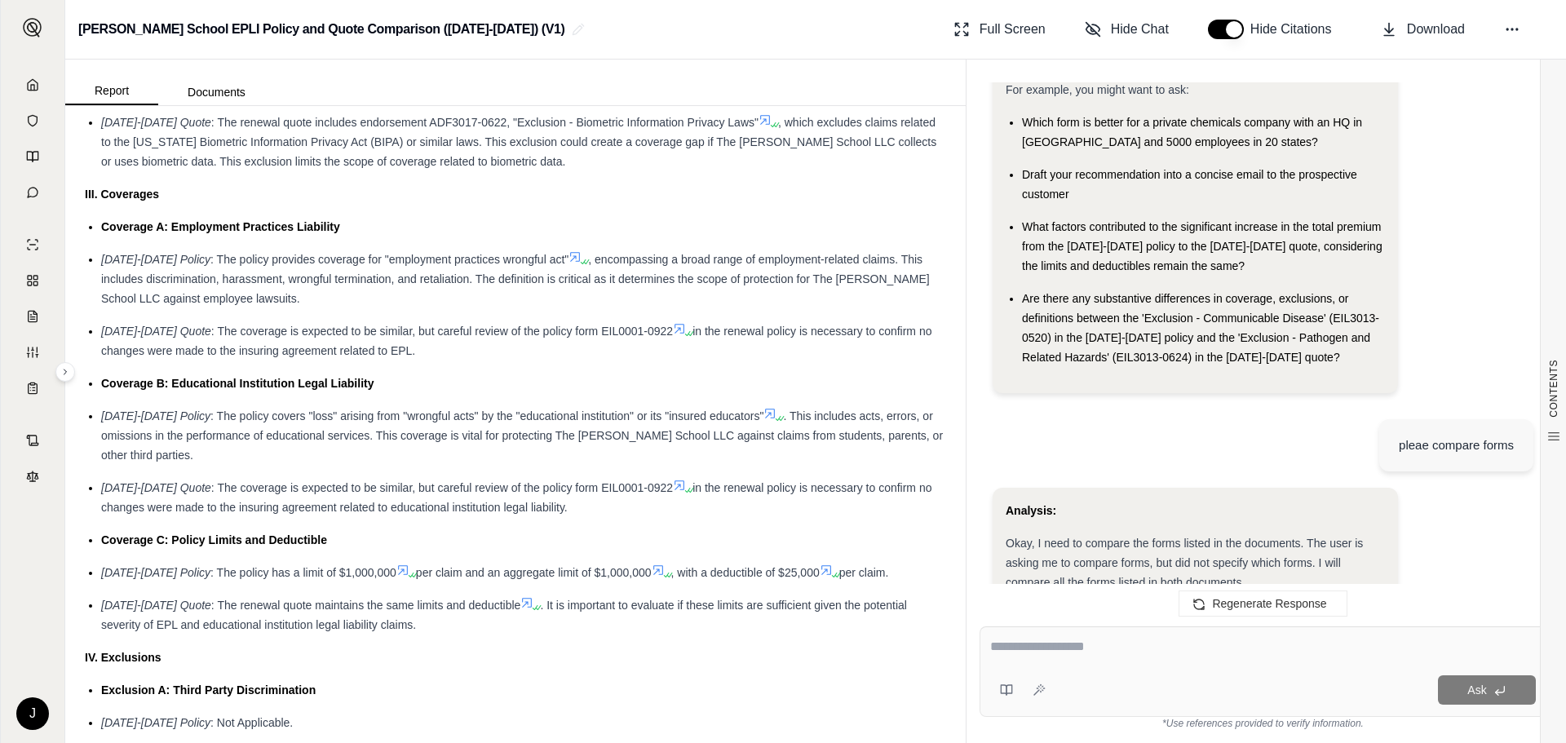
scroll to position [163, 0]
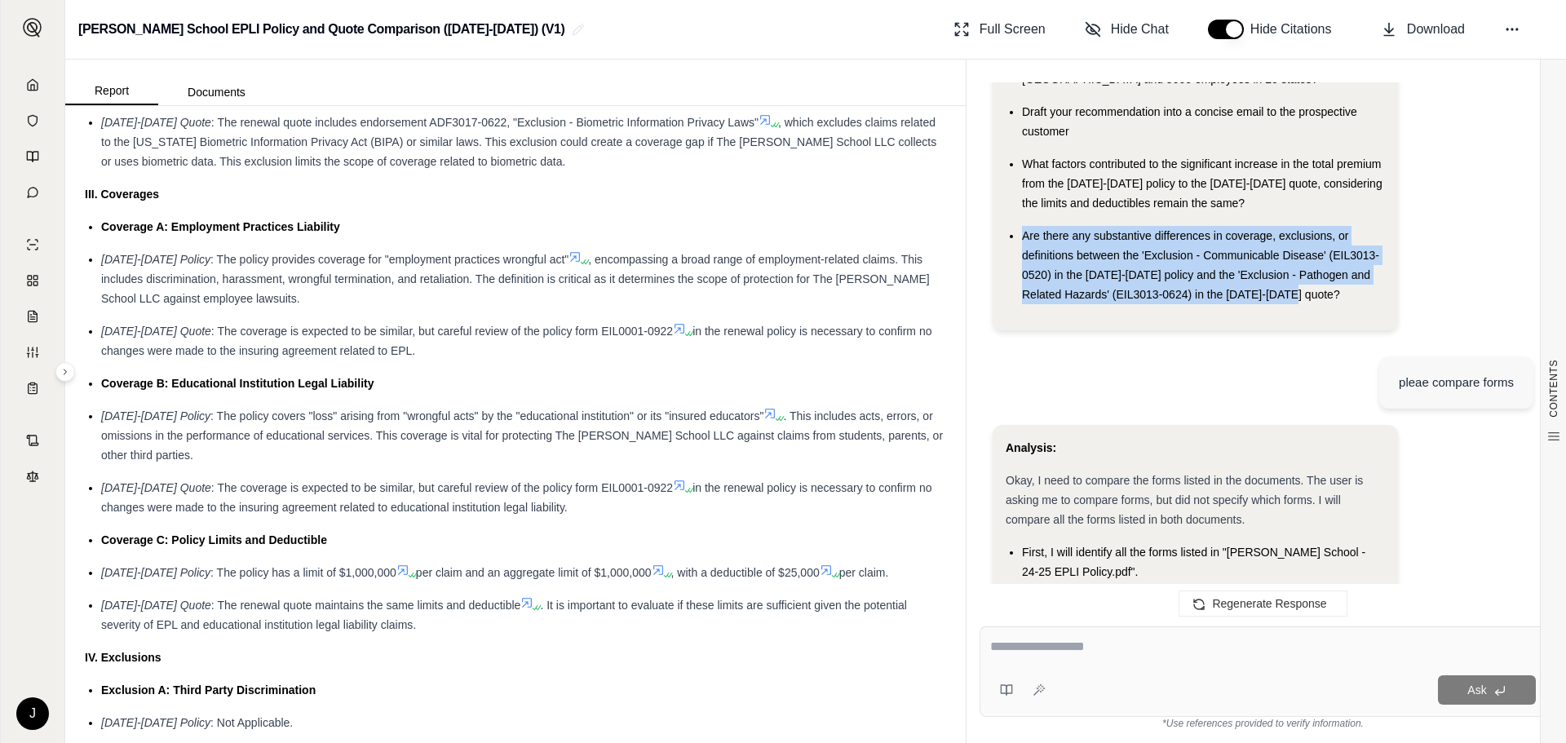
drag, startPoint x: 1066, startPoint y: 351, endPoint x: 1011, endPoint y: 261, distance: 105.7
click at [1011, 261] on ul "Which form is better for a private chemicals company with an HQ in [GEOGRAPHIC_…" at bounding box center [1194, 177] width 379 height 254
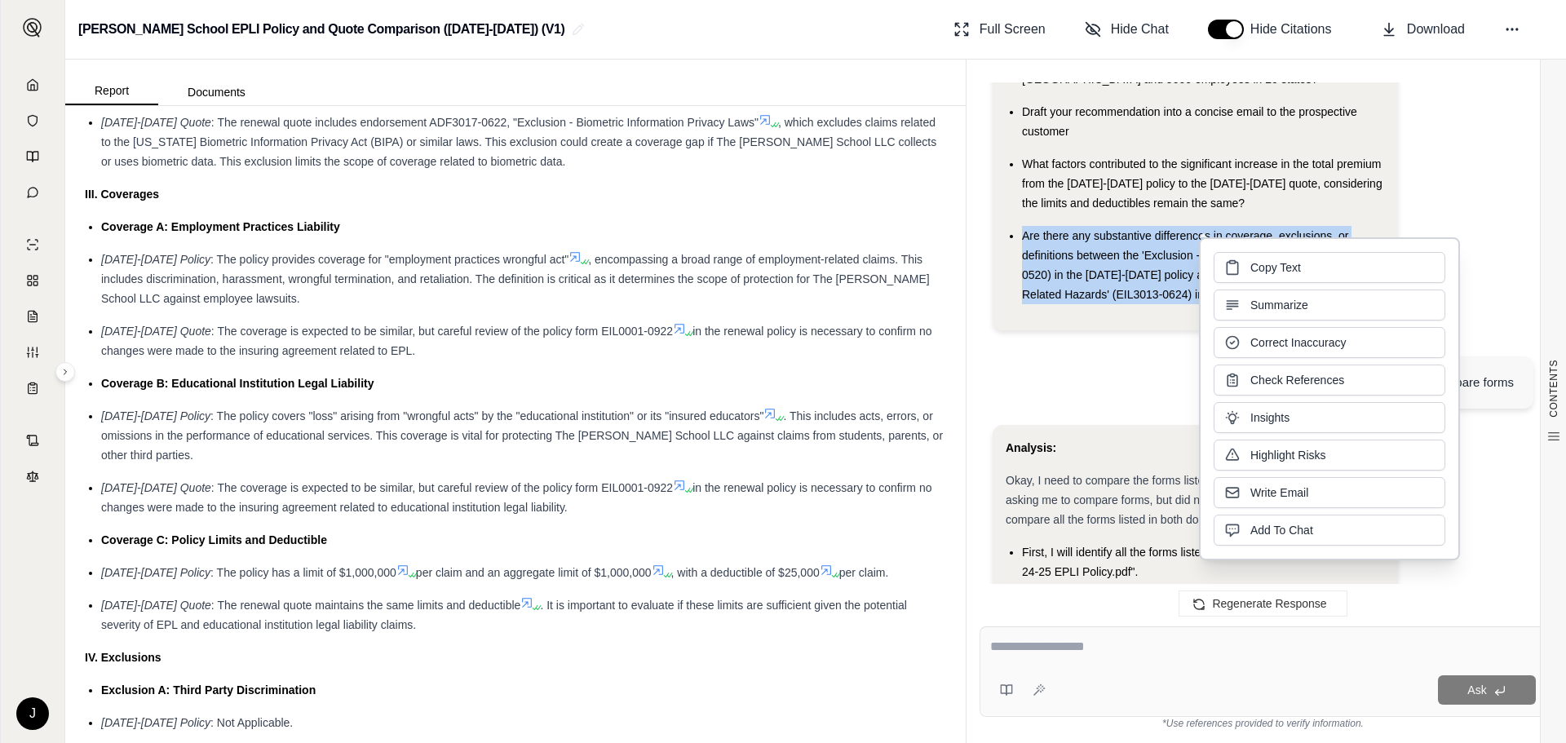
drag, startPoint x: 1272, startPoint y: 292, endPoint x: 1263, endPoint y: 272, distance: 21.5
click at [1263, 272] on span "Copy Text" at bounding box center [1275, 267] width 51 height 16
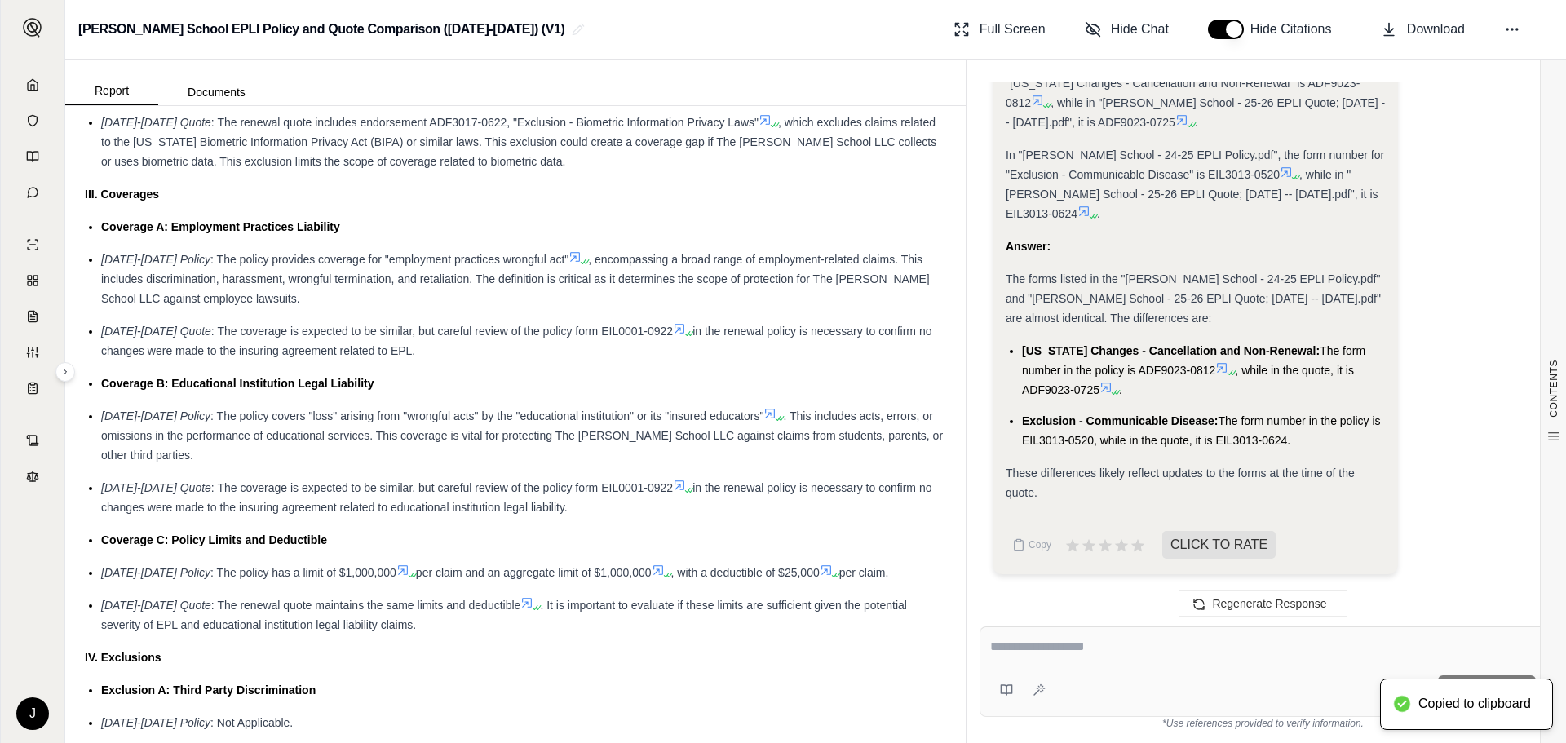
scroll to position [3046, 0]
click at [1087, 654] on div at bounding box center [1262, 650] width 545 height 27
click at [1071, 656] on div at bounding box center [1262, 650] width 545 height 27
drag, startPoint x: 1071, startPoint y: 655, endPoint x: 1014, endPoint y: 639, distance: 59.1
click at [1014, 639] on textarea at bounding box center [1262, 647] width 545 height 21
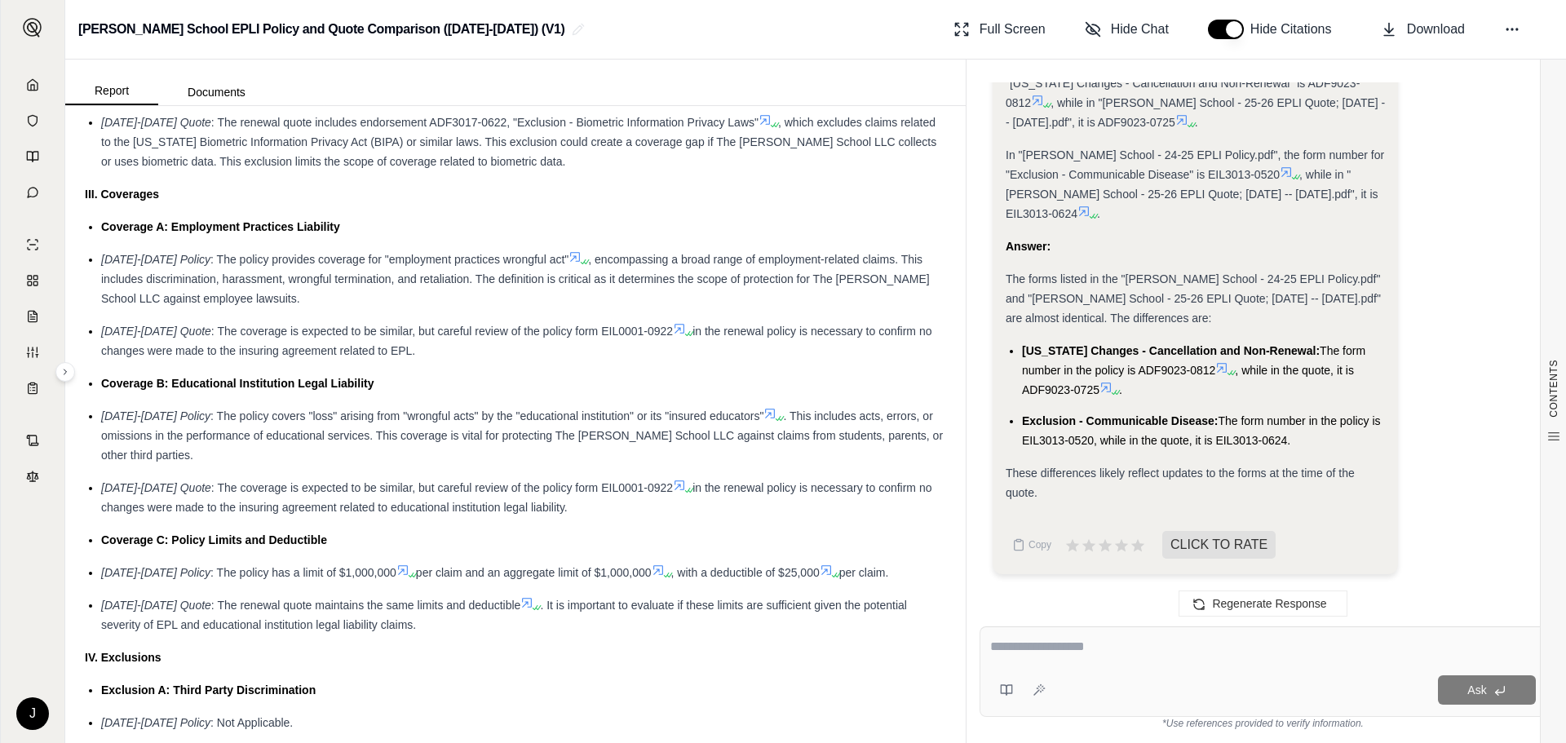
paste textarea "**********"
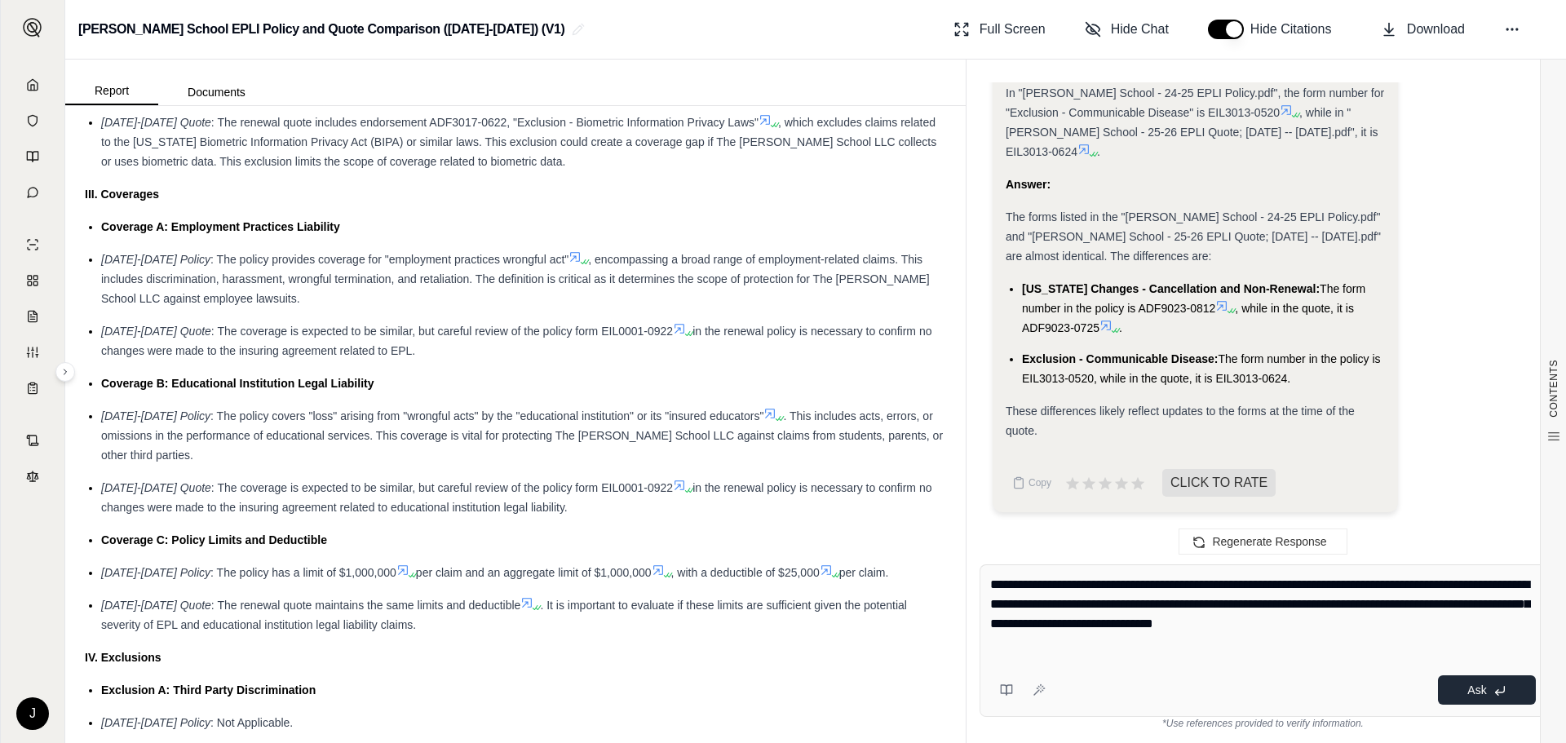
type textarea "**********"
click at [1477, 689] on span "Ask" at bounding box center [1476, 689] width 19 height 13
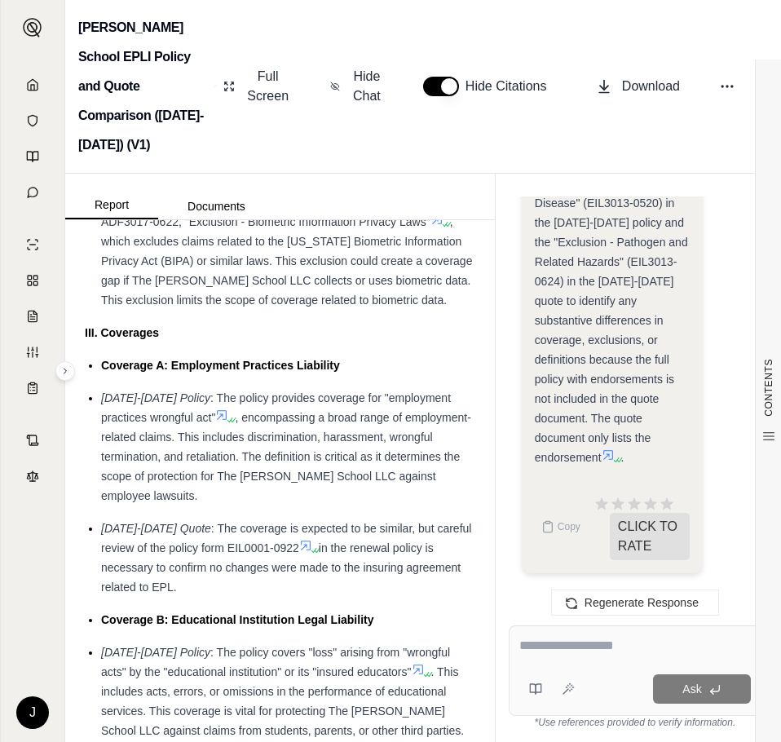
scroll to position [14109, 0]
drag, startPoint x: 599, startPoint y: 329, endPoint x: 671, endPoint y: 330, distance: 72.6
click at [671, 330] on span "I am unable to compare the "Exclusion - Communicable Disease" (EIL3013-0520) in…" at bounding box center [611, 310] width 153 height 307
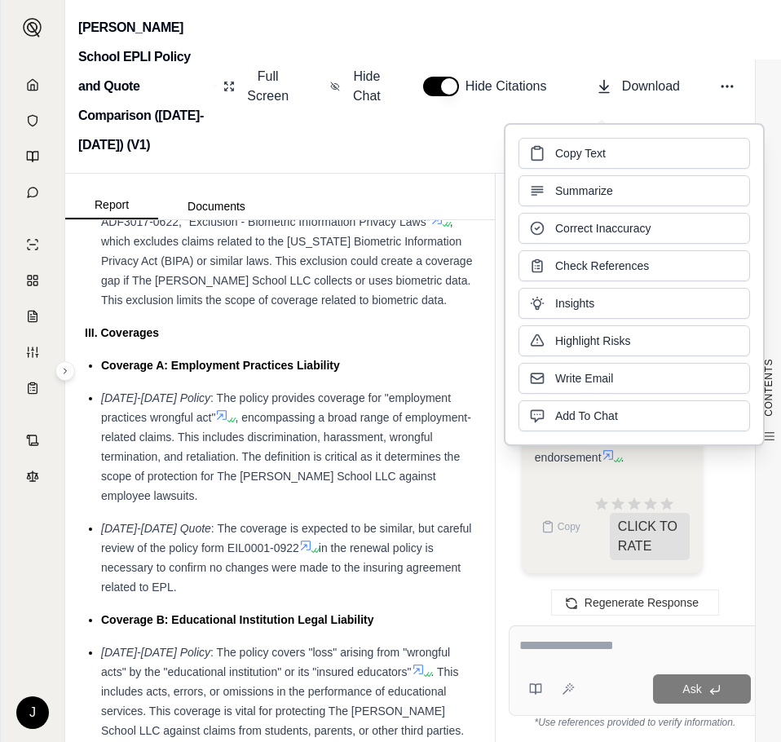
click at [671, 330] on div "Copy Text Summarize Correct Inaccuracy Check References Insights Highlight Risk…" at bounding box center [635, 285] width 232 height 294
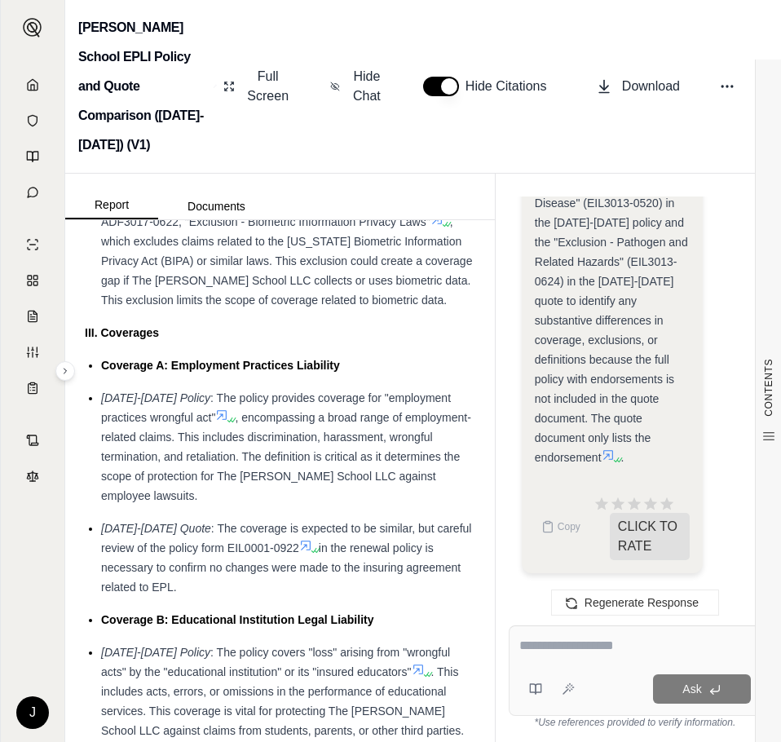
click at [595, 464] on span "I am unable to compare the "Exclusion - Communicable Disease" (EIL3013-0520) in…" at bounding box center [611, 310] width 153 height 307
drag, startPoint x: 594, startPoint y: 333, endPoint x: 671, endPoint y: 336, distance: 77.5
click at [671, 336] on span "I am unable to compare the "Exclusion - Communicable Disease" (EIL3013-0520) in…" at bounding box center [611, 310] width 153 height 307
drag, startPoint x: 671, startPoint y: 336, endPoint x: 585, endPoint y: 535, distance: 216.9
click at [585, 464] on span "I am unable to compare the "Exclusion - Communicable Disease" (EIL3013-0520) in…" at bounding box center [611, 310] width 153 height 307
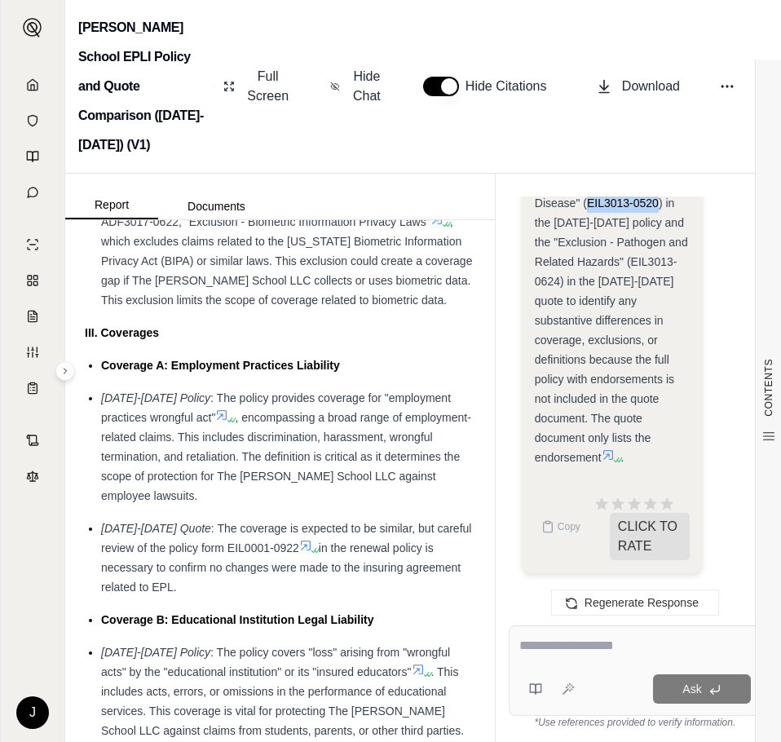
drag, startPoint x: 597, startPoint y: 334, endPoint x: 669, endPoint y: 336, distance: 72.6
click at [669, 336] on span "I am unable to compare the "Exclusion - Communicable Disease" (EIL3013-0520) in…" at bounding box center [611, 310] width 153 height 307
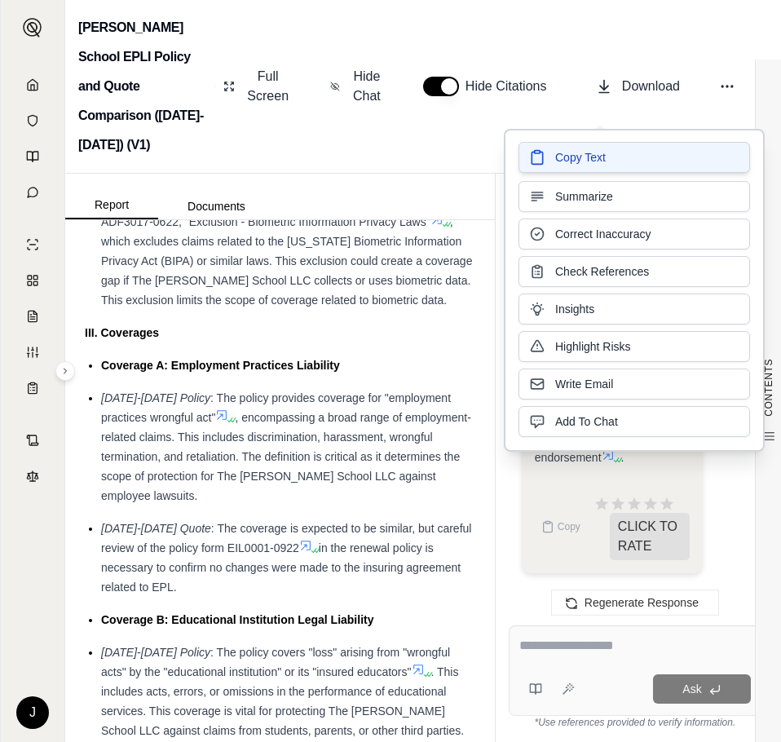
click at [590, 161] on span "Copy Text" at bounding box center [580, 157] width 51 height 16
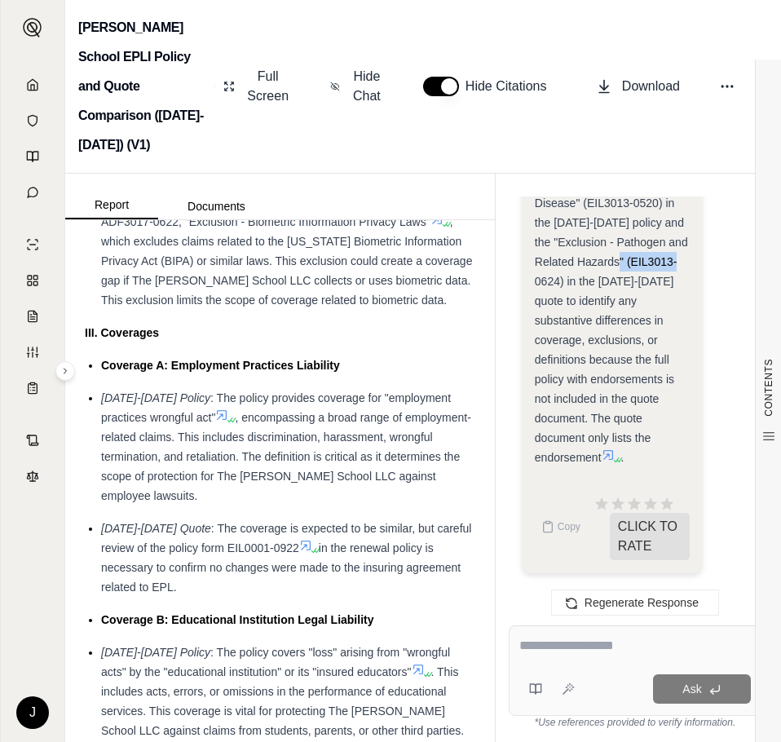
drag, startPoint x: 646, startPoint y: 396, endPoint x: 564, endPoint y: 417, distance: 84.3
click at [564, 417] on span "I am unable to compare the "Exclusion - Communicable Disease" (EIL3013-0520) in…" at bounding box center [611, 310] width 153 height 307
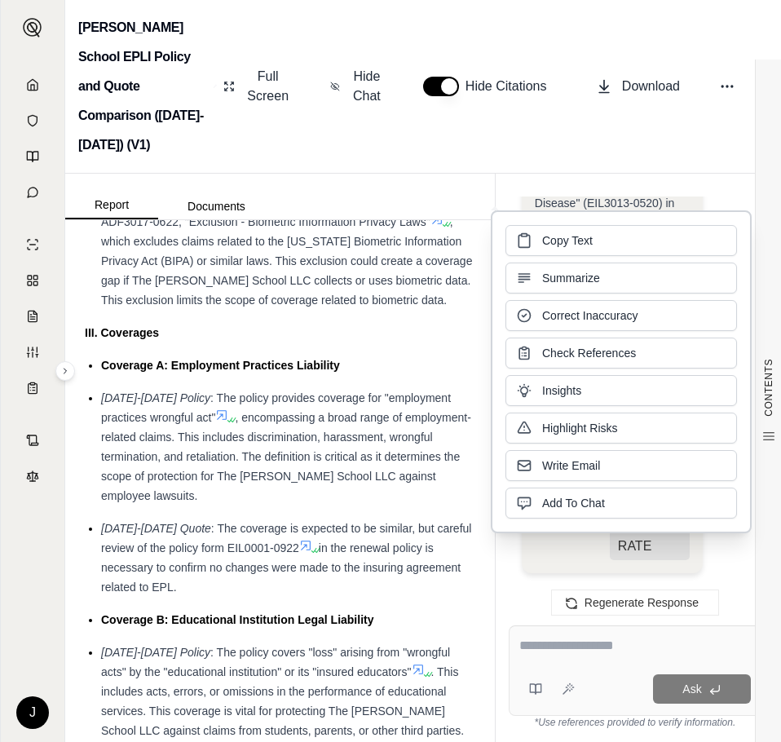
click at [607, 464] on span "I am unable to compare the "Exclusion - Communicable Disease" (EIL3013-0520) in…" at bounding box center [611, 310] width 153 height 307
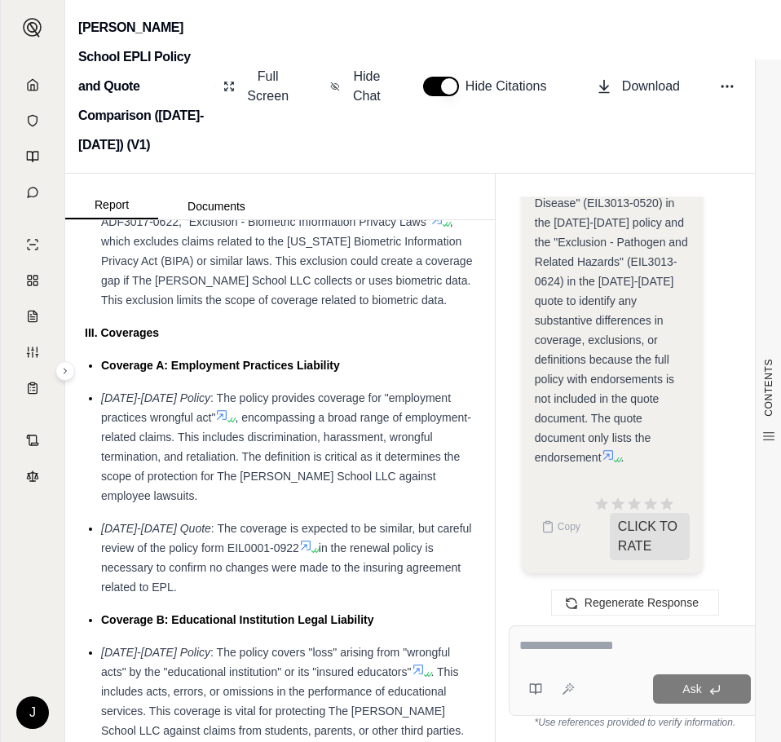
drag, startPoint x: 563, startPoint y: 416, endPoint x: 641, endPoint y: 400, distance: 79.0
click at [641, 400] on span "I am unable to compare the "Exclusion - Communicable Disease" (EIL3013-0520) in…" at bounding box center [611, 310] width 153 height 307
drag, startPoint x: 641, startPoint y: 395, endPoint x: 566, endPoint y: 413, distance: 77.1
click at [566, 413] on span "I am unable to compare the "Exclusion - Communicable Disease" (EIL3013-0520) in…" at bounding box center [611, 310] width 153 height 307
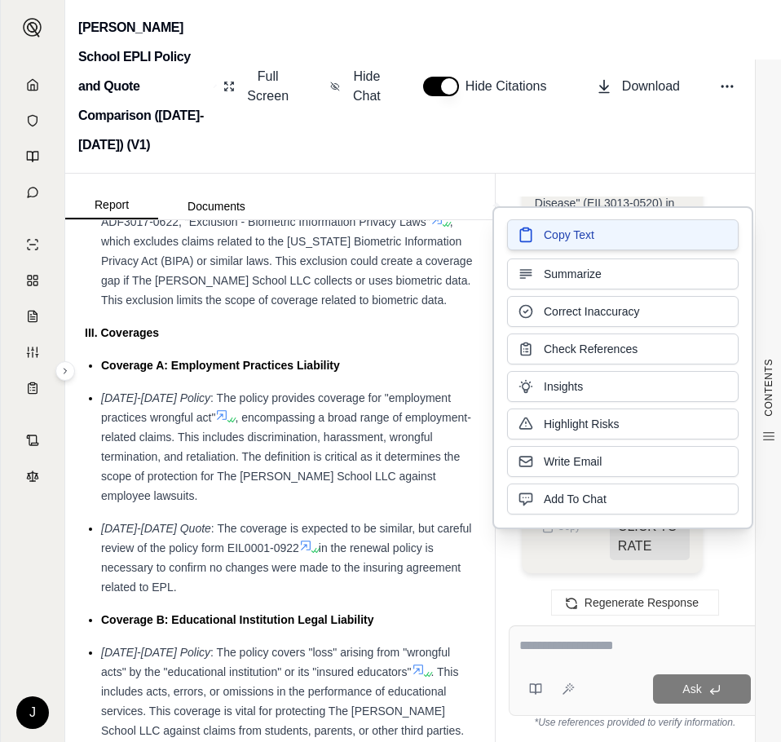
drag, startPoint x: 564, startPoint y: 244, endPoint x: 547, endPoint y: 244, distance: 17.1
click at [563, 244] on span "Copy Text" at bounding box center [569, 236] width 51 height 16
